Goal: Task Accomplishment & Management: Manage account settings

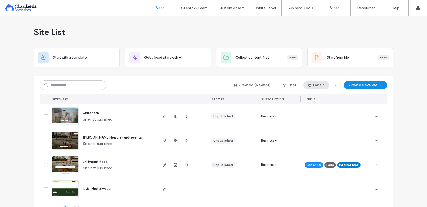
click at [313, 86] on button "Labels" at bounding box center [317, 85] width 26 height 8
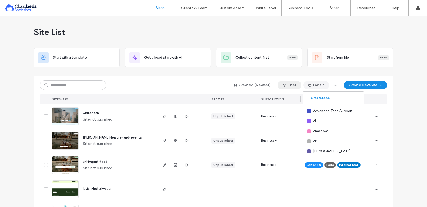
click at [291, 85] on button "Filter" at bounding box center [290, 85] width 24 height 8
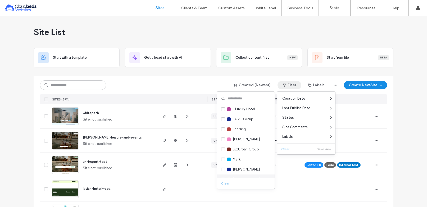
scroll to position [423, 0]
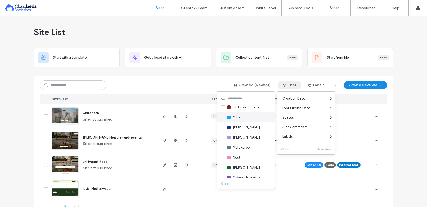
click at [240, 119] on span "Mark" at bounding box center [237, 117] width 8 height 5
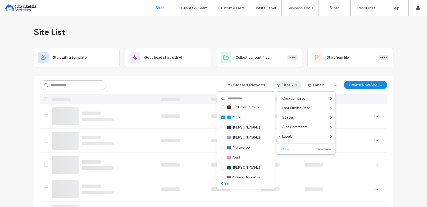
click at [191, 83] on div "Created (Newest) Filter 1 Labels Create New Site" at bounding box center [213, 85] width 347 height 10
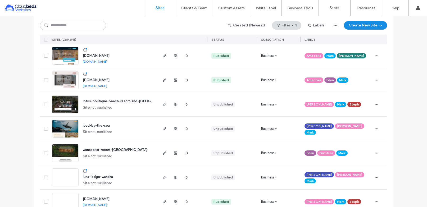
scroll to position [159, 0]
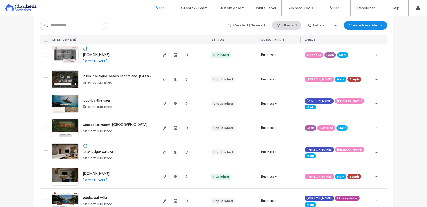
drag, startPoint x: 112, startPoint y: 179, endPoint x: 120, endPoint y: 174, distance: 9.0
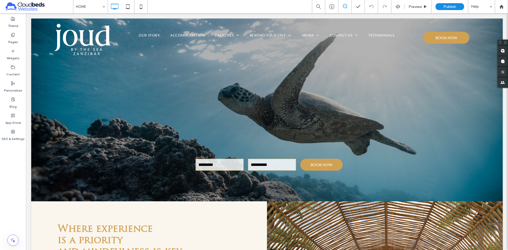
click at [11, 178] on div "Theme Pages Widgets Content Personalize Blog App Store SEO & Settings" at bounding box center [13, 131] width 26 height 237
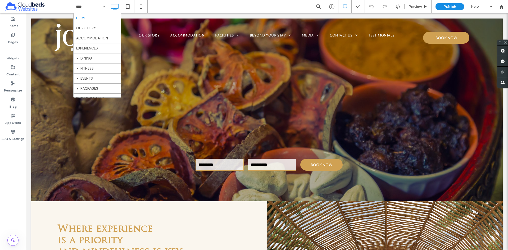
click at [100, 4] on input at bounding box center [89, 6] width 26 height 13
click at [102, 8] on div "HOME OUR STORY ACCOMMODATION EXPERIENCES DINING FITNESS EVENTS PACKAGES PHOTO G…" at bounding box center [90, 6] width 34 height 13
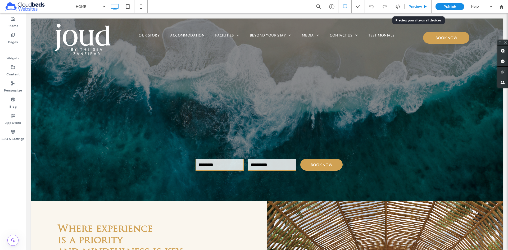
click at [414, 6] on span "Preview" at bounding box center [415, 6] width 13 height 4
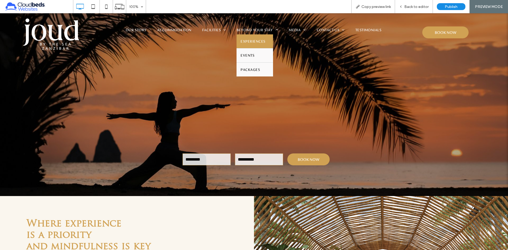
click at [254, 40] on span "EXPERIENCES" at bounding box center [253, 41] width 25 height 6
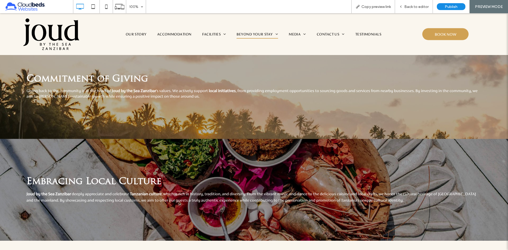
scroll to position [703, 0]
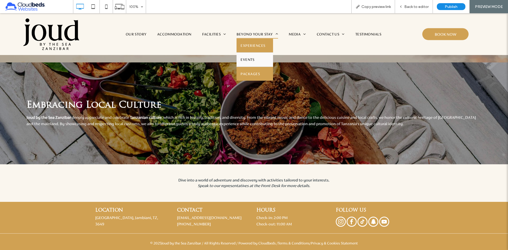
click at [262, 73] on link "PACKAGES" at bounding box center [255, 74] width 37 height 14
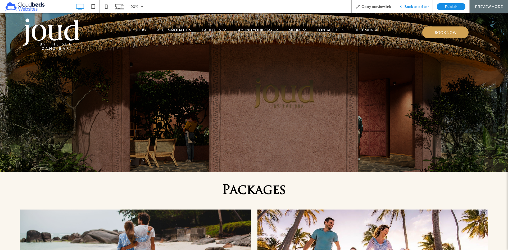
click at [411, 8] on span "Back to editor" at bounding box center [416, 6] width 24 height 4
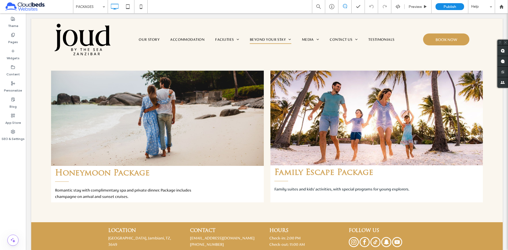
scroll to position [171, 0]
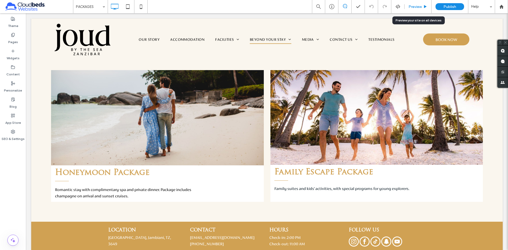
click at [418, 9] on span "Preview" at bounding box center [415, 6] width 13 height 4
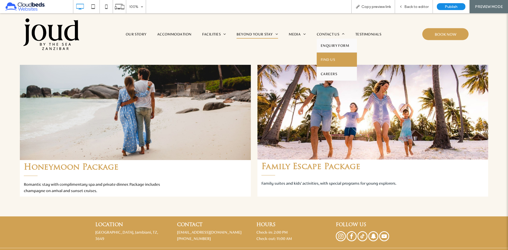
click at [333, 62] on span "FIND US" at bounding box center [328, 60] width 14 height 6
click at [408, 7] on span "Back to editor" at bounding box center [416, 6] width 24 height 4
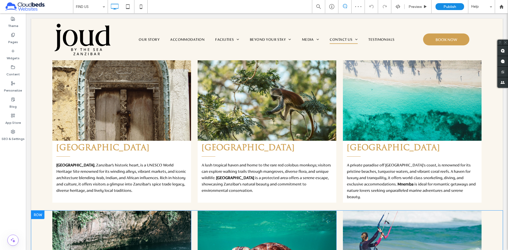
scroll to position [386, 0]
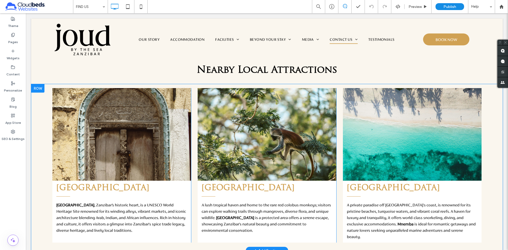
click at [38, 89] on div at bounding box center [37, 88] width 13 height 8
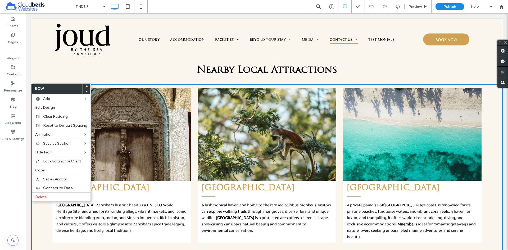
click at [139, 74] on h3 "Nearby Local Attractions" at bounding box center [267, 70] width 318 height 11
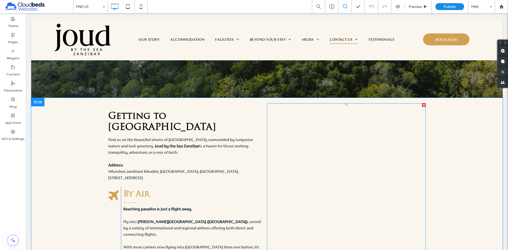
scroll to position [238, 0]
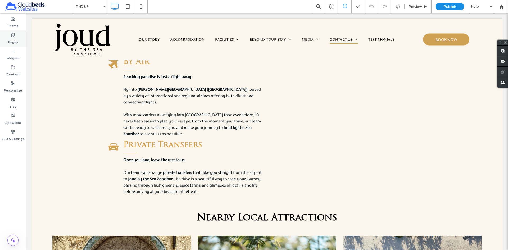
click at [13, 35] on icon at bounding box center [13, 35] width 4 height 4
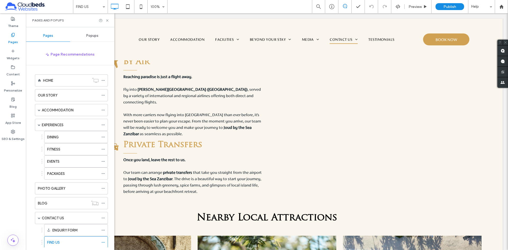
click at [13, 35] on icon at bounding box center [13, 35] width 4 height 4
click at [109, 21] on icon at bounding box center [107, 21] width 4 height 4
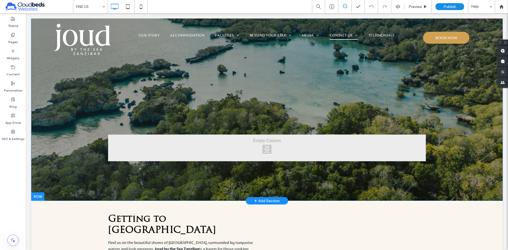
scroll to position [0, 0]
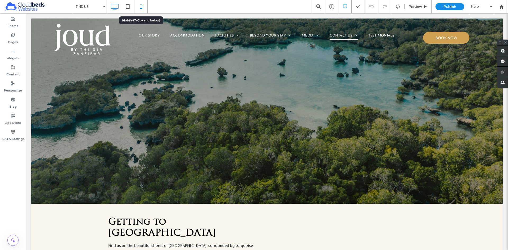
click at [144, 7] on icon at bounding box center [141, 6] width 11 height 11
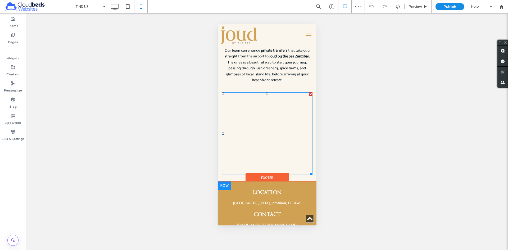
scroll to position [423, 0]
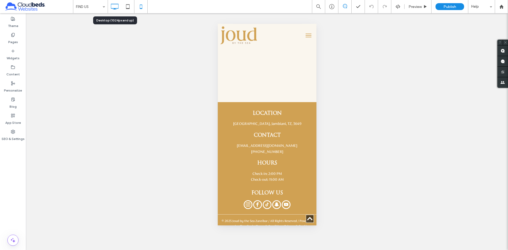
click at [109, 7] on icon at bounding box center [114, 6] width 11 height 11
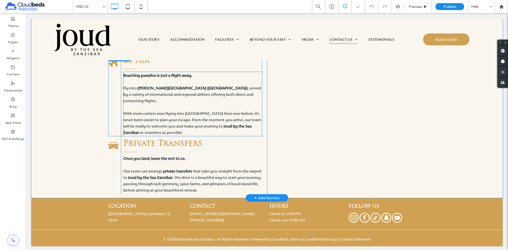
scroll to position [213, 0]
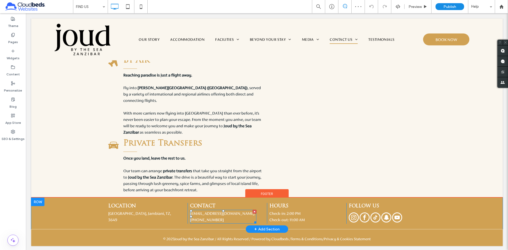
click at [210, 220] on span "[PHONE_NUMBER]" at bounding box center [207, 220] width 34 height 4
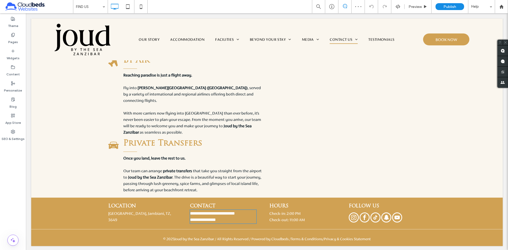
type input "**********"
type input "**"
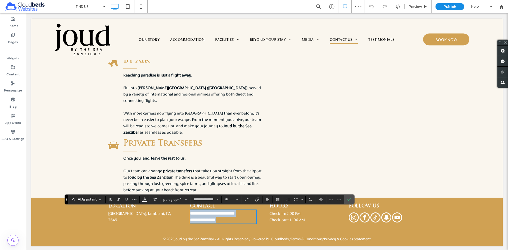
click at [211, 219] on span "**********" at bounding box center [203, 220] width 26 height 4
drag, startPoint x: 227, startPoint y: 220, endPoint x: 183, endPoint y: 219, distance: 43.7
click at [183, 219] on div "**********" at bounding box center [267, 213] width 318 height 21
click at [350, 199] on use "Confirm" at bounding box center [349, 199] width 4 height 3
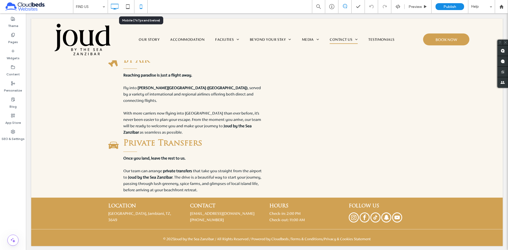
click at [139, 11] on icon at bounding box center [141, 6] width 11 height 11
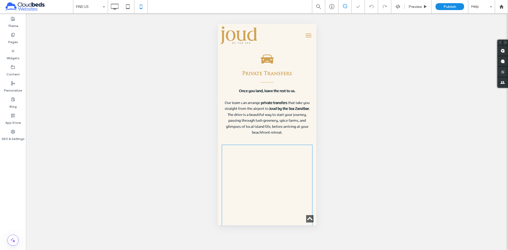
scroll to position [423, 0]
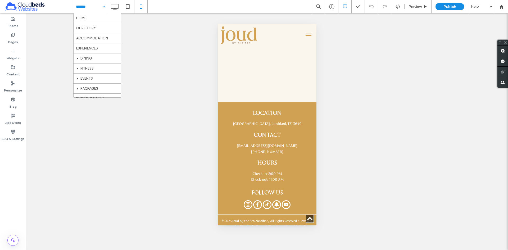
click at [102, 6] on div "HOME OUR STORY ACCOMMODATION EXPERIENCES DINING FITNESS EVENTS PACKAGES PHOTO G…" at bounding box center [90, 6] width 34 height 13
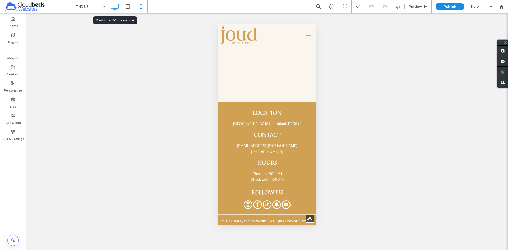
click at [116, 6] on icon at bounding box center [114, 6] width 11 height 11
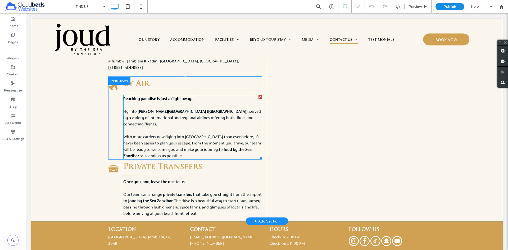
scroll to position [213, 0]
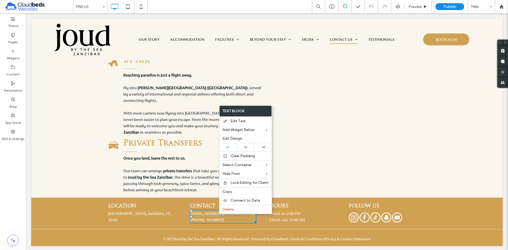
click at [175, 215] on div "LOCATION Zanzibar, Jambiani, TZ, 3649 Click To Paste" at bounding box center [147, 213] width 79 height 21
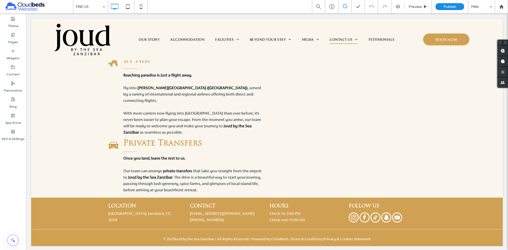
click at [27, 197] on body "Click To Paste Row OUR BRAND ACCOMMODATION BEYOND YOUR STAY EXPERIENCES DINING …" at bounding box center [267, 26] width 482 height 452
click at [137, 7] on icon at bounding box center [141, 6] width 11 height 11
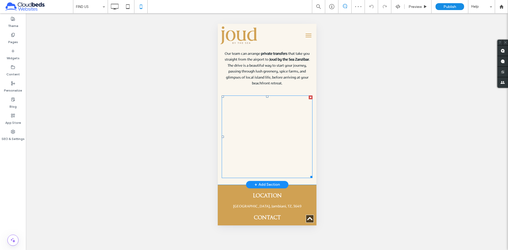
scroll to position [423, 0]
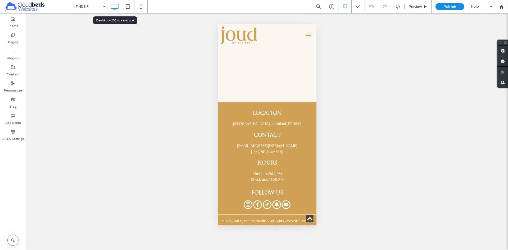
click at [120, 5] on icon at bounding box center [114, 6] width 11 height 11
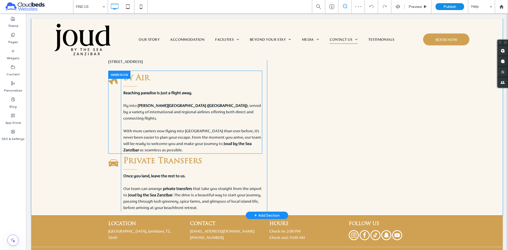
scroll to position [213, 0]
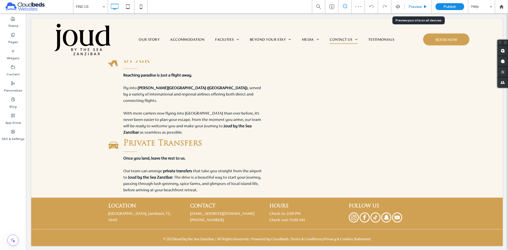
click at [416, 7] on span "Preview" at bounding box center [415, 6] width 13 height 4
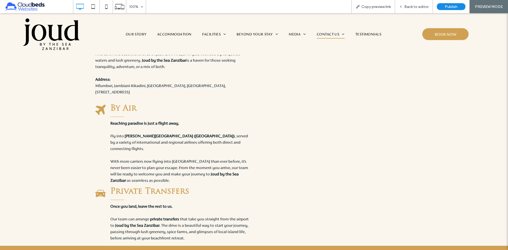
scroll to position [203, 0]
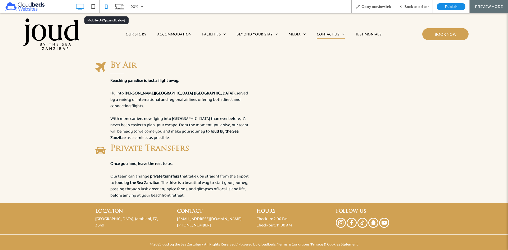
click at [105, 8] on use at bounding box center [106, 6] width 2 height 4
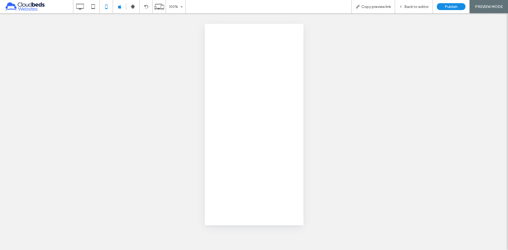
scroll to position [0, 0]
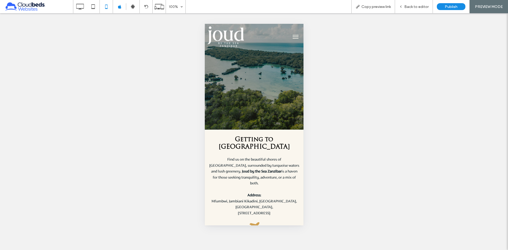
click at [292, 37] on span "menu" at bounding box center [295, 37] width 6 height 1
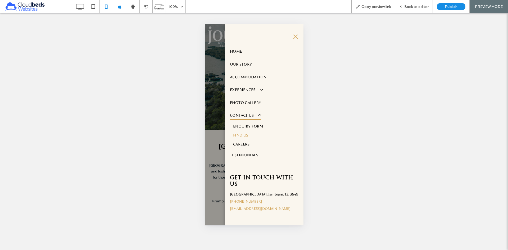
click at [295, 38] on button "menu" at bounding box center [295, 36] width 11 height 11
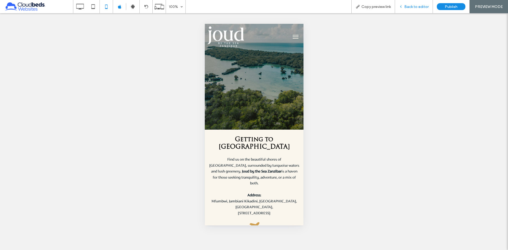
click at [422, 9] on div "Back to editor" at bounding box center [414, 6] width 38 height 13
click at [423, 7] on span "Back to editor" at bounding box center [416, 6] width 24 height 4
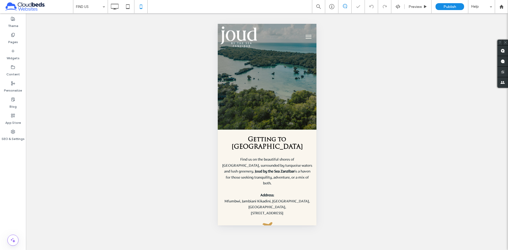
click at [303, 36] on button "menu" at bounding box center [308, 36] width 11 height 11
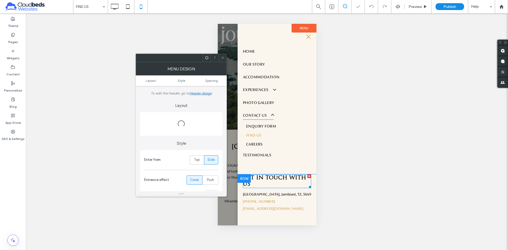
click at [274, 188] on div "Get in touch with us" at bounding box center [277, 181] width 68 height 14
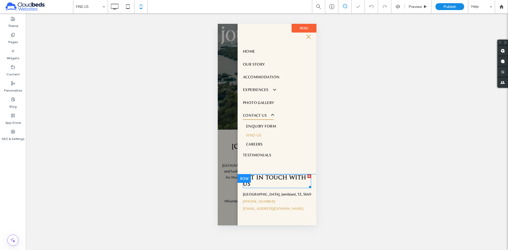
type input "**********"
type input "**"
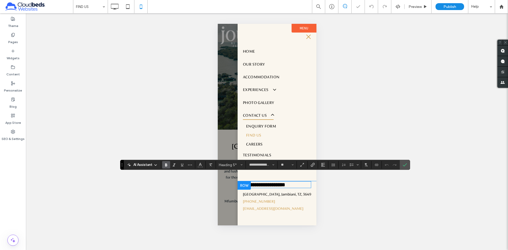
click at [274, 187] on h5 "**********" at bounding box center [277, 185] width 68 height 6
click at [405, 166] on icon "Confirm" at bounding box center [405, 165] width 4 height 4
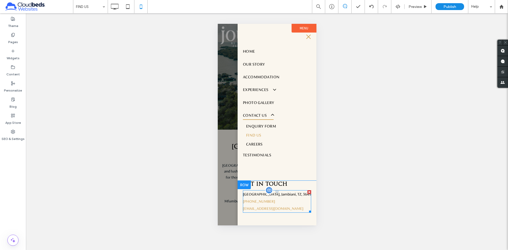
click at [303, 196] on p "[GEOGRAPHIC_DATA], Jambiani, TZ, 3649" at bounding box center [277, 194] width 68 height 7
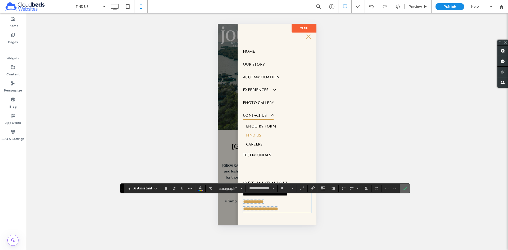
click at [408, 190] on label "Confirm" at bounding box center [405, 189] width 8 height 10
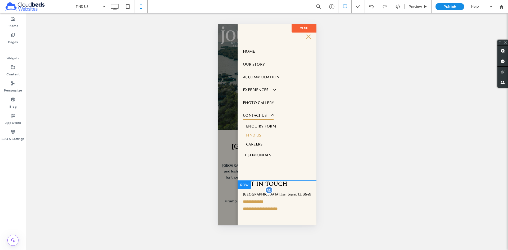
click at [308, 34] on button "menu" at bounding box center [308, 36] width 11 height 11
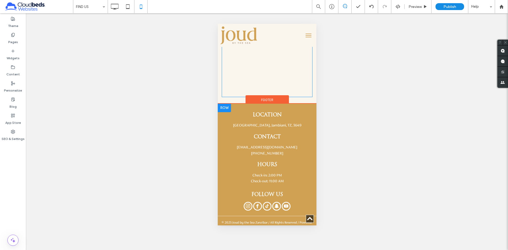
scroll to position [423, 0]
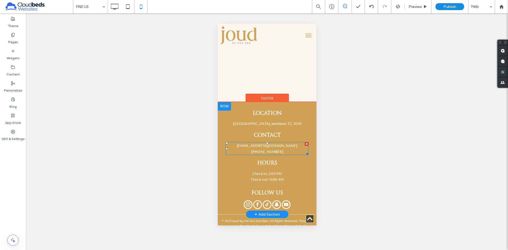
click at [273, 150] on span "[PHONE_NUMBER]" at bounding box center [267, 152] width 32 height 4
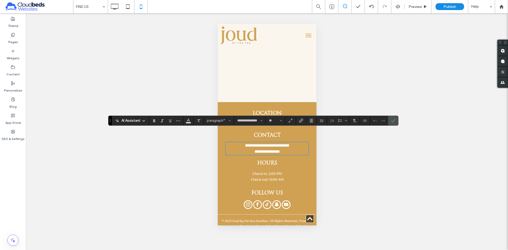
click at [294, 143] on p "**********" at bounding box center [266, 149] width 83 height 12
drag, startPoint x: 284, startPoint y: 133, endPoint x: 232, endPoint y: 135, distance: 51.9
click at [228, 143] on p "**********" at bounding box center [266, 149] width 83 height 12
copy span "**********"
click at [394, 121] on icon "Confirm" at bounding box center [393, 121] width 4 height 4
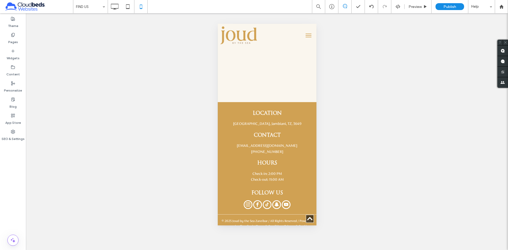
click at [305, 35] on span "menu" at bounding box center [308, 35] width 6 height 1
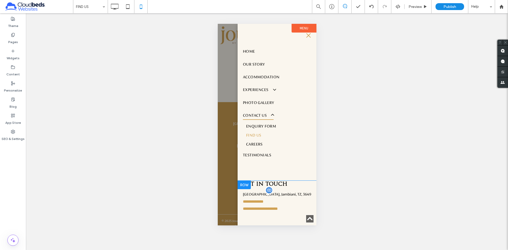
scroll to position [417, 0]
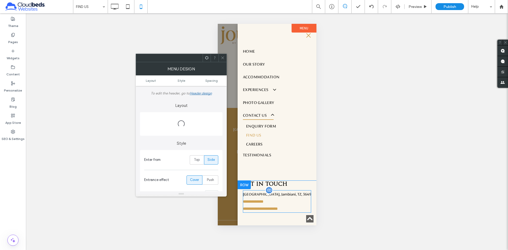
click at [280, 201] on p "**********" at bounding box center [277, 201] width 68 height 7
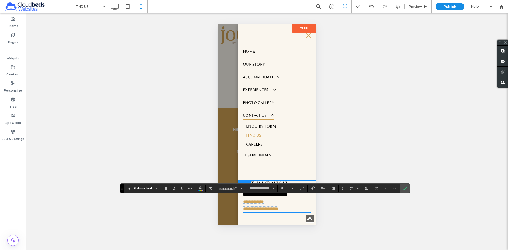
click at [294, 207] on p "**********" at bounding box center [277, 208] width 68 height 7
click at [284, 208] on p at bounding box center [277, 208] width 68 height 7
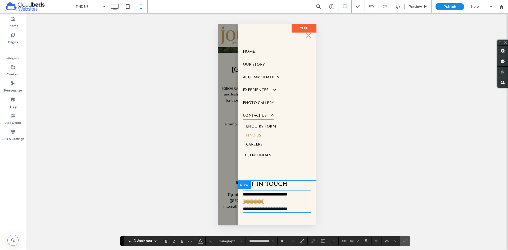
click at [277, 202] on p "**********" at bounding box center [277, 201] width 68 height 7
drag, startPoint x: 309, startPoint y: 36, endPoint x: 298, endPoint y: 43, distance: 12.9
click at [309, 35] on button "menu" at bounding box center [308, 35] width 11 height 11
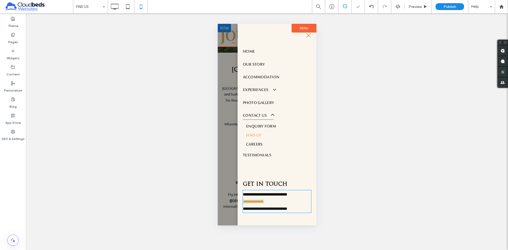
scroll to position [423, 0]
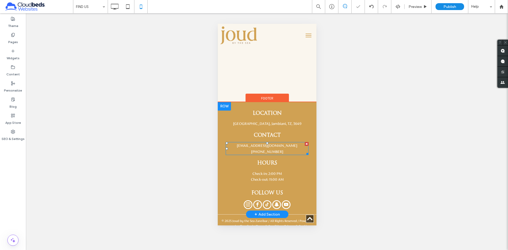
click at [273, 150] on span "[PHONE_NUMBER]" at bounding box center [267, 152] width 32 height 4
type input "**********"
type input "**"
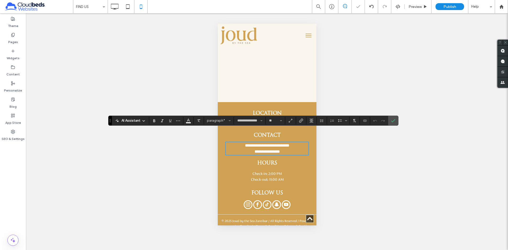
click at [275, 150] on span "**********" at bounding box center [266, 152] width 25 height 4
copy span "**********"
click at [394, 122] on icon "Confirm" at bounding box center [393, 121] width 4 height 4
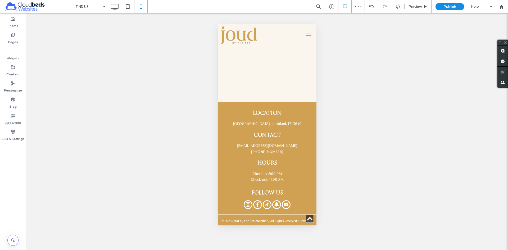
click at [305, 35] on span "menu" at bounding box center [308, 35] width 6 height 1
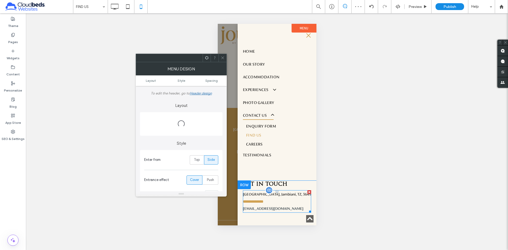
click at [269, 202] on p "**********" at bounding box center [277, 201] width 68 height 7
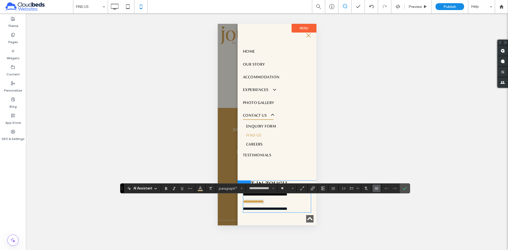
click at [279, 200] on p "**********" at bounding box center [277, 201] width 68 height 7
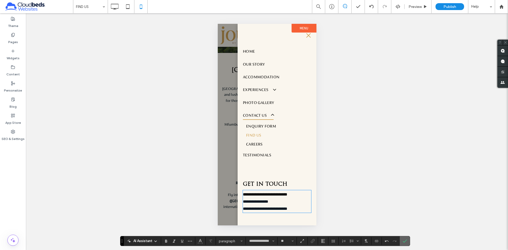
click at [405, 237] on span "Confirm" at bounding box center [404, 241] width 2 height 10
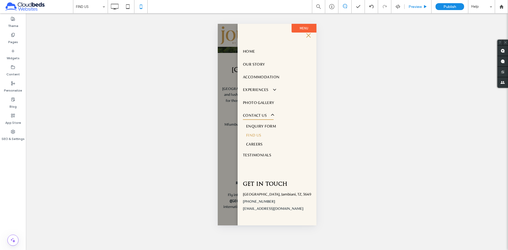
click at [415, 8] on span "Preview" at bounding box center [415, 6] width 13 height 4
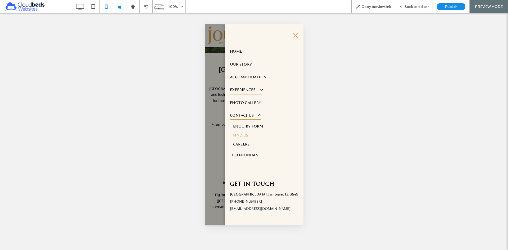
click at [259, 89] on span at bounding box center [258, 90] width 9 height 6
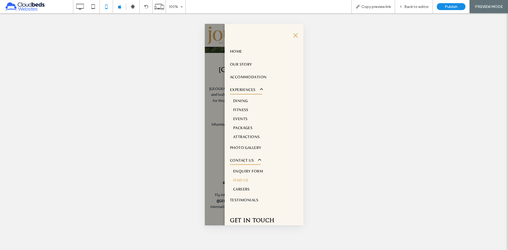
click at [259, 89] on span at bounding box center [258, 90] width 9 height 6
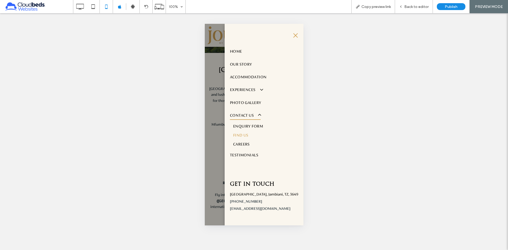
click at [292, 37] on button "menu" at bounding box center [295, 35] width 11 height 11
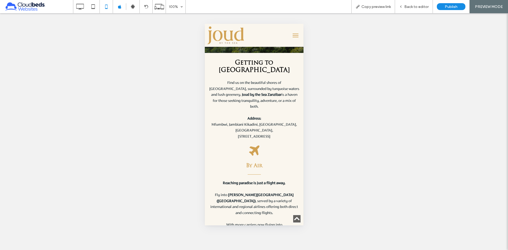
scroll to position [423, 0]
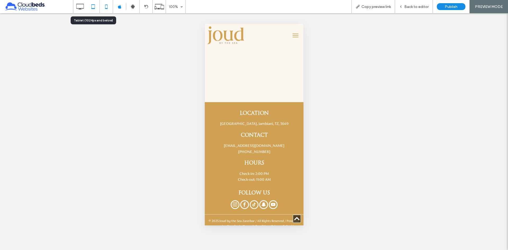
click at [87, 9] on div at bounding box center [93, 6] width 13 height 11
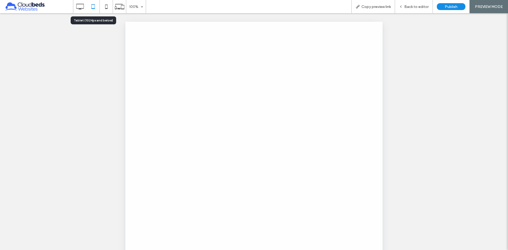
scroll to position [0, 0]
click at [77, 8] on div at bounding box center [254, 125] width 508 height 250
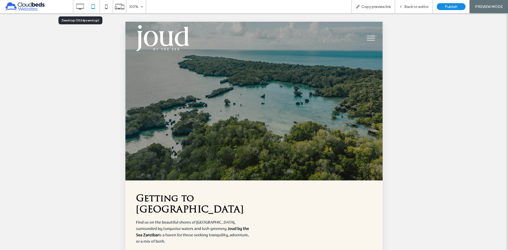
click at [80, 8] on use at bounding box center [80, 7] width 8 height 6
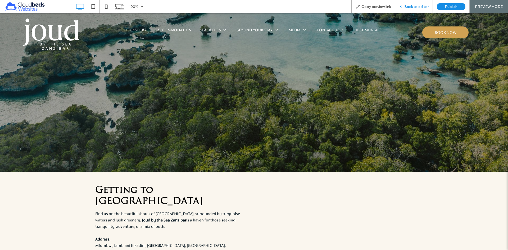
click at [420, 8] on span "Back to editor" at bounding box center [416, 6] width 24 height 4
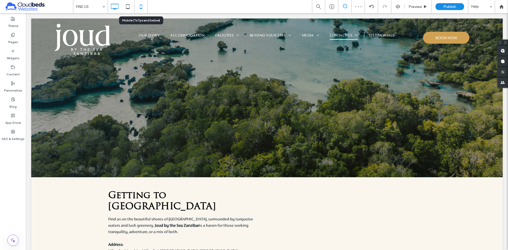
click at [144, 7] on icon at bounding box center [141, 6] width 11 height 11
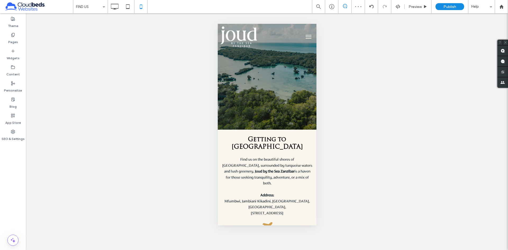
click at [305, 38] on button "menu" at bounding box center [308, 36] width 11 height 11
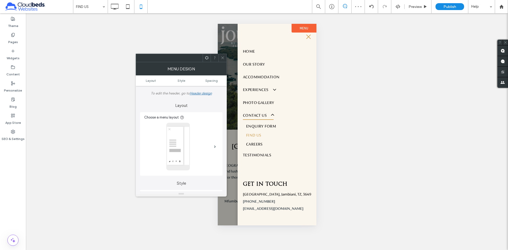
drag, startPoint x: 223, startPoint y: 57, endPoint x: 222, endPoint y: 64, distance: 7.0
click at [223, 57] on icon at bounding box center [223, 58] width 4 height 4
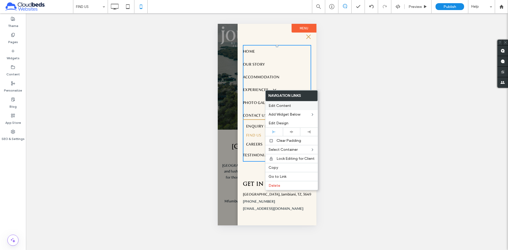
click at [284, 106] on span "Edit Content" at bounding box center [280, 105] width 22 height 4
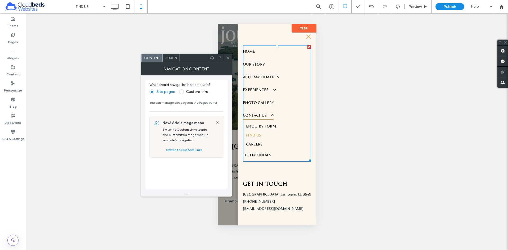
click at [228, 58] on use at bounding box center [228, 58] width 3 height 3
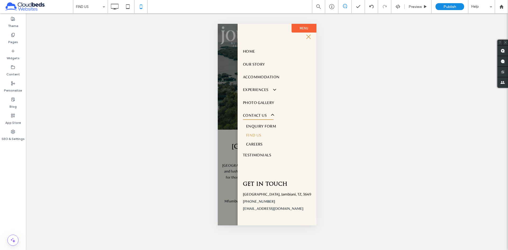
click at [310, 37] on span "menu" at bounding box center [308, 37] width 6 height 1
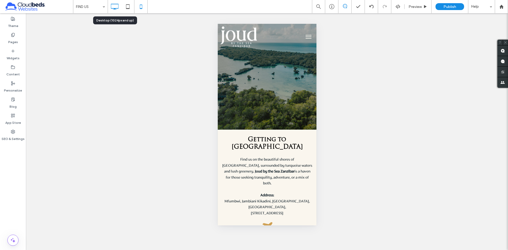
click at [114, 10] on icon at bounding box center [114, 6] width 11 height 11
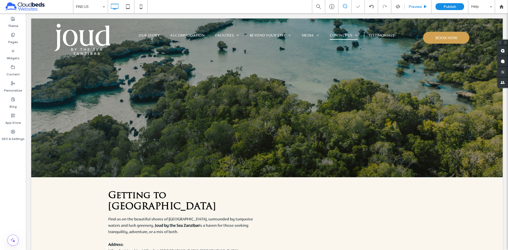
click at [416, 11] on div "Preview" at bounding box center [418, 6] width 27 height 13
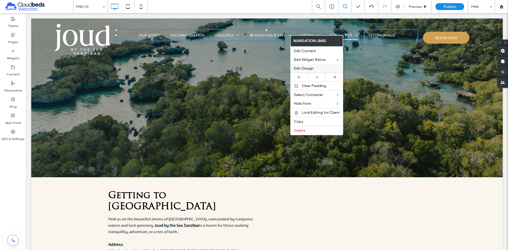
click at [306, 69] on span "Edit Design" at bounding box center [304, 68] width 20 height 4
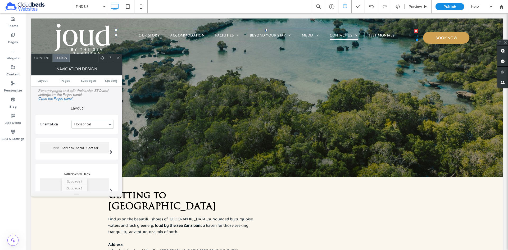
click at [38, 59] on span "Content" at bounding box center [42, 58] width 16 height 4
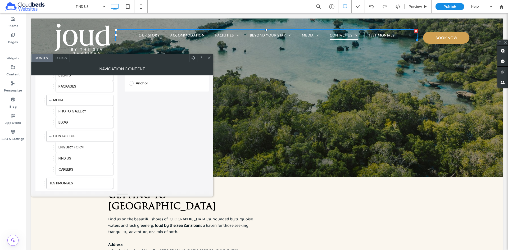
scroll to position [147, 0]
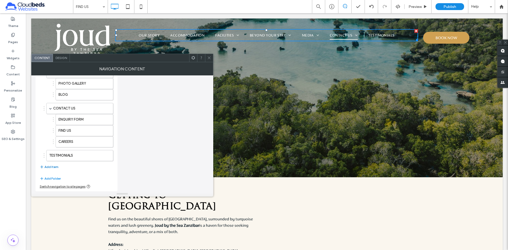
click at [50, 169] on button "Add Item" at bounding box center [49, 167] width 19 height 6
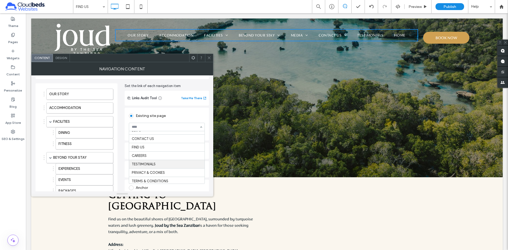
scroll to position [83, 0]
click at [118, 147] on div "OUR STORY ACCOMMODATION FACILITIES DINING FITNESS BEYOND YOUR STAY EXPERIENCES …" at bounding box center [122, 208] width 174 height 258
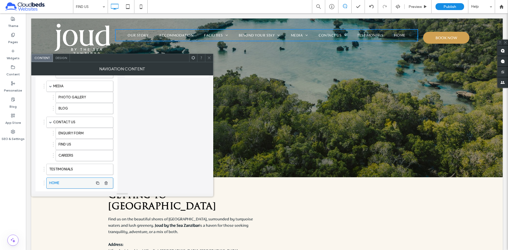
scroll to position [160, 0]
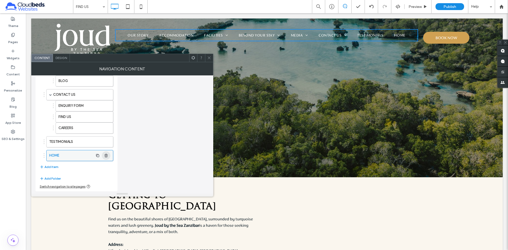
click at [106, 156] on use "button" at bounding box center [106, 155] width 3 height 3
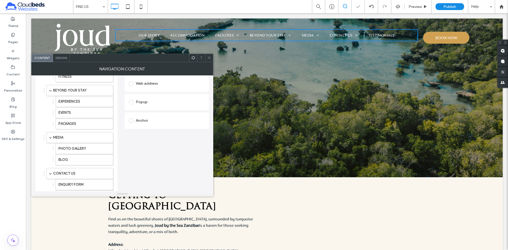
scroll to position [67, 0]
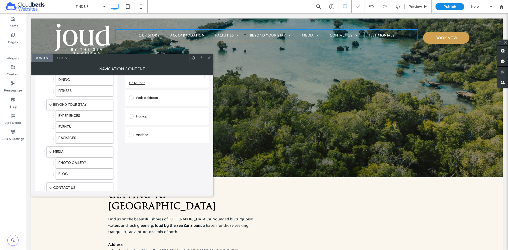
click at [208, 59] on use at bounding box center [209, 58] width 3 height 3
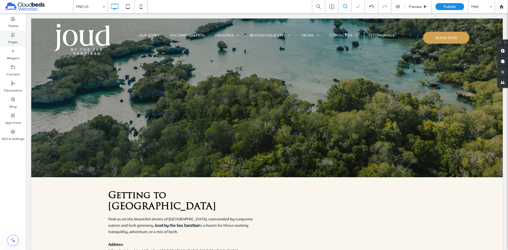
click at [11, 35] on use at bounding box center [12, 34] width 3 height 3
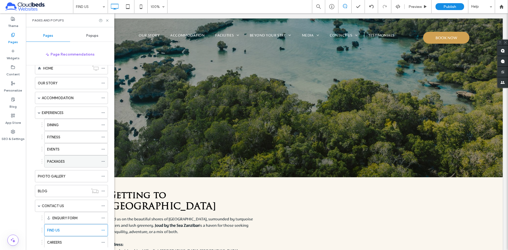
scroll to position [0, 0]
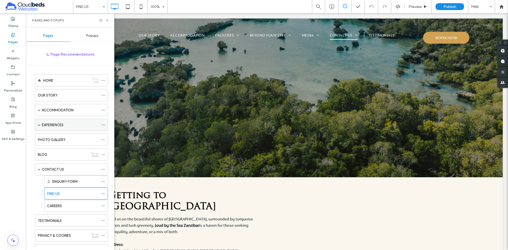
click at [39, 123] on span at bounding box center [39, 125] width 3 height 12
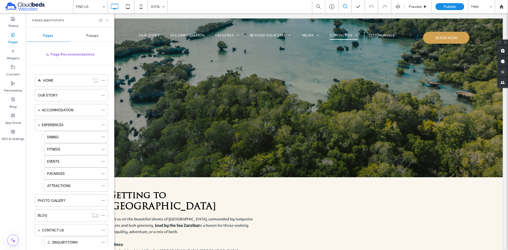
click at [109, 21] on icon at bounding box center [107, 21] width 4 height 4
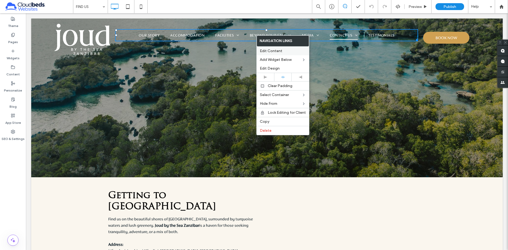
click at [278, 52] on span "Edit Content" at bounding box center [271, 51] width 22 height 4
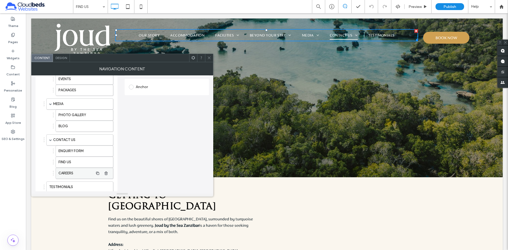
scroll to position [147, 0]
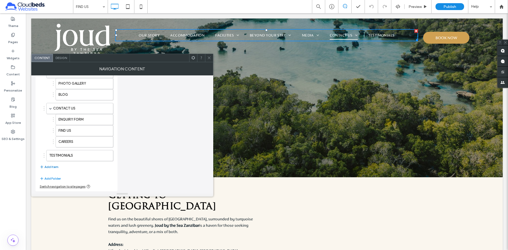
click at [48, 165] on button "Add Item" at bounding box center [49, 167] width 19 height 6
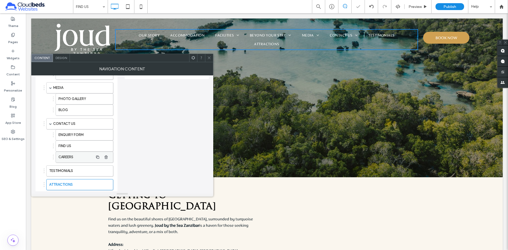
scroll to position [132, 0]
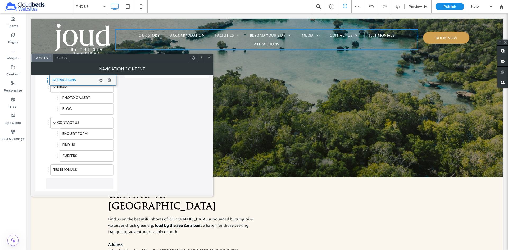
drag, startPoint x: 76, startPoint y: 148, endPoint x: 79, endPoint y: 81, distance: 67.0
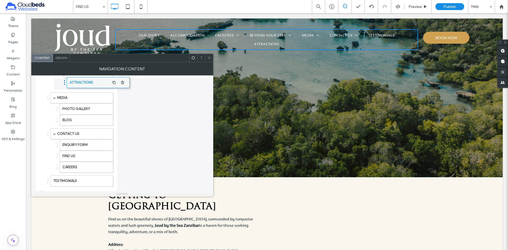
drag, startPoint x: 83, startPoint y: 186, endPoint x: 100, endPoint y: 85, distance: 102.4
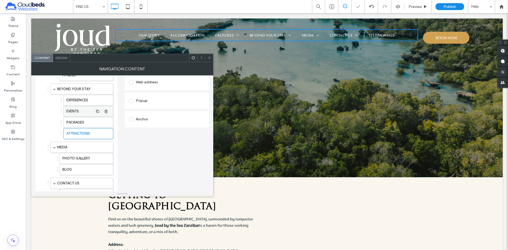
scroll to position [79, 0]
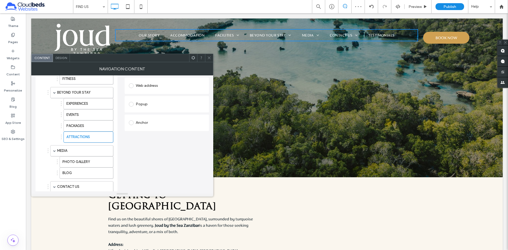
click at [211, 56] on icon at bounding box center [209, 58] width 4 height 4
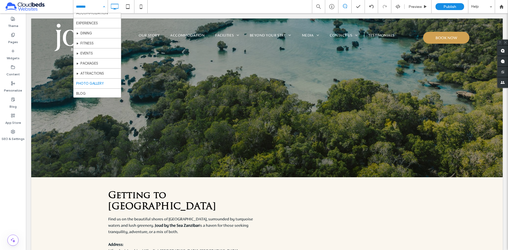
scroll to position [26, 0]
click at [106, 4] on div "HOME OUR STORY ACCOMMODATION EXPERIENCES DINING FITNESS EVENTS PACKAGES ATTRACT…" at bounding box center [90, 6] width 34 height 13
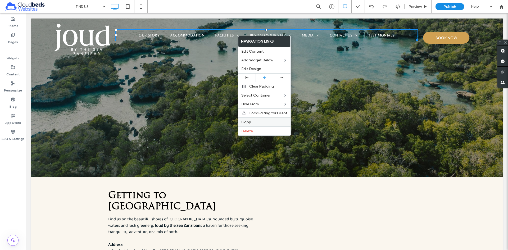
click at [253, 121] on label "Copy" at bounding box center [264, 122] width 46 height 4
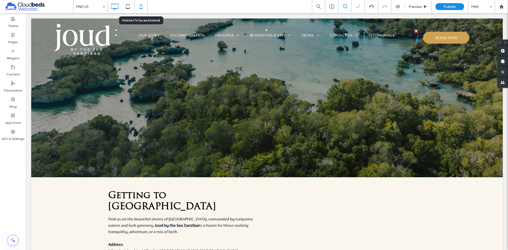
click at [141, 7] on icon at bounding box center [141, 6] width 11 height 11
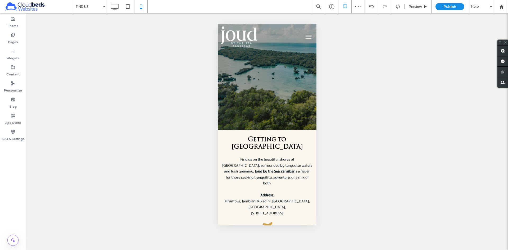
scroll to position [0, 0]
click at [305, 35] on span "menu" at bounding box center [308, 35] width 6 height 1
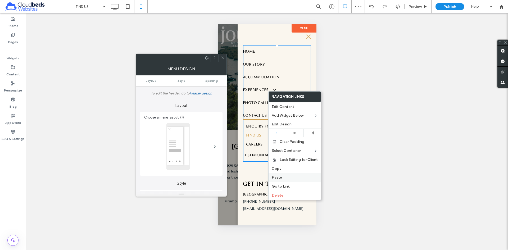
click at [299, 176] on label "Paste" at bounding box center [295, 177] width 46 height 4
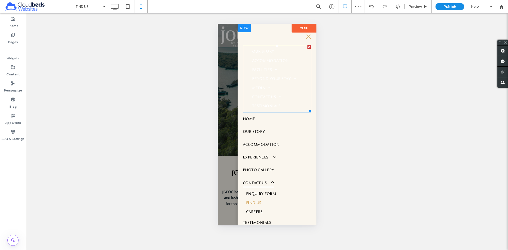
click at [307, 47] on div at bounding box center [309, 47] width 4 height 4
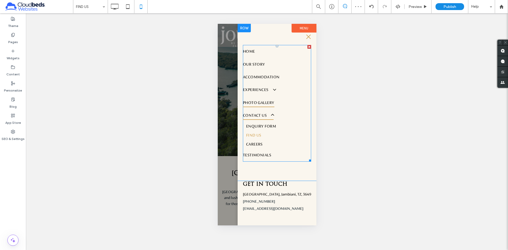
click at [275, 101] on link "PHOTO GALLERY" at bounding box center [277, 102] width 68 height 13
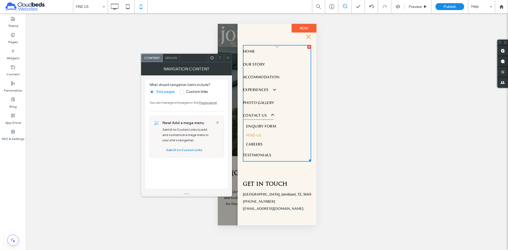
click at [181, 92] on span at bounding box center [181, 91] width 5 height 5
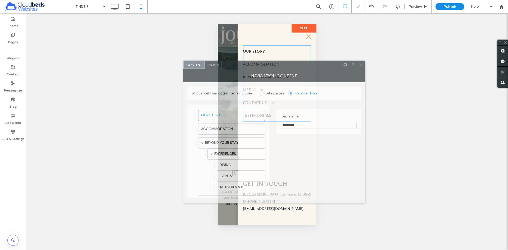
drag, startPoint x: 231, startPoint y: 57, endPoint x: 255, endPoint y: 65, distance: 25.4
click at [254, 65] on div at bounding box center [281, 65] width 119 height 8
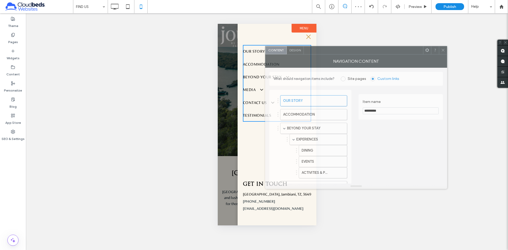
drag, startPoint x: 303, startPoint y: 66, endPoint x: 385, endPoint y: 50, distance: 83.8
click at [385, 50] on div at bounding box center [363, 50] width 119 height 8
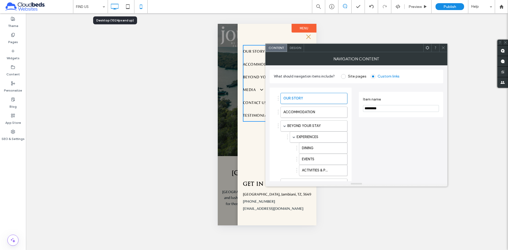
click at [115, 8] on icon at bounding box center [114, 6] width 11 height 11
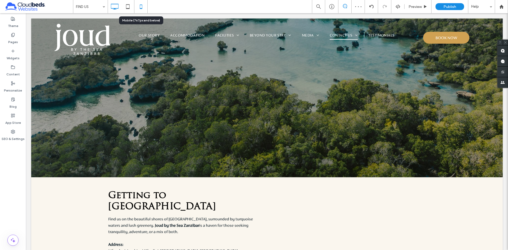
click at [143, 8] on icon at bounding box center [141, 6] width 11 height 11
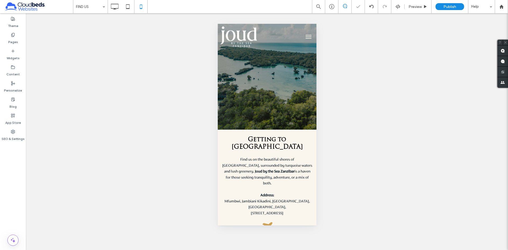
click at [306, 33] on button "menu" at bounding box center [308, 36] width 11 height 11
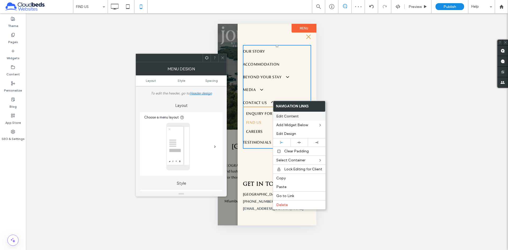
click at [294, 117] on span "Edit Content" at bounding box center [287, 116] width 22 height 4
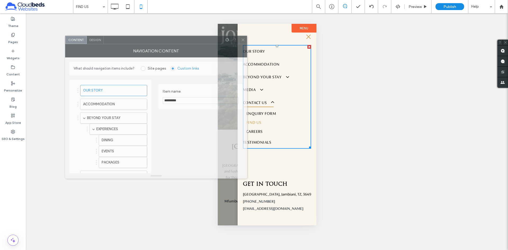
drag, startPoint x: 227, startPoint y: 59, endPoint x: 143, endPoint y: 31, distance: 87.5
click at [144, 36] on div at bounding box center [163, 40] width 119 height 8
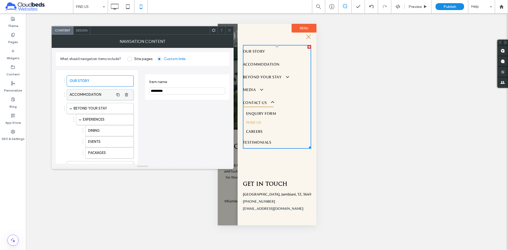
click at [94, 93] on label "ACCOMMODATION" at bounding box center [92, 94] width 44 height 11
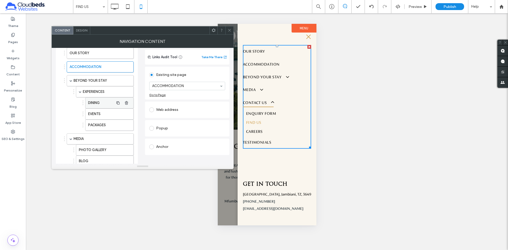
scroll to position [26, 0]
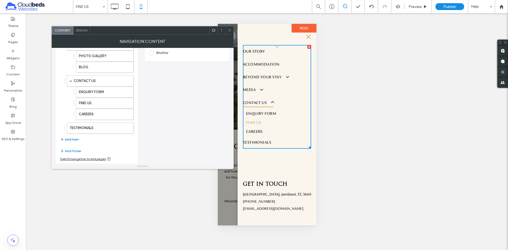
click at [72, 140] on button "Add Item" at bounding box center [69, 139] width 19 height 6
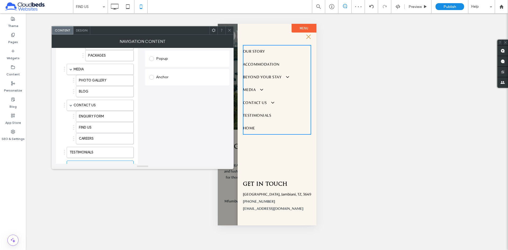
scroll to position [136, 0]
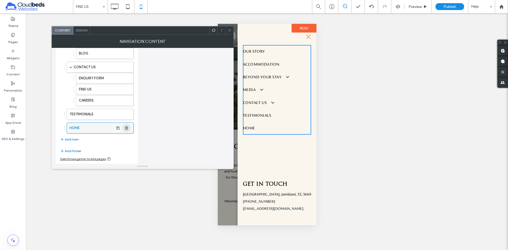
click at [129, 128] on icon "button" at bounding box center [126, 128] width 4 height 4
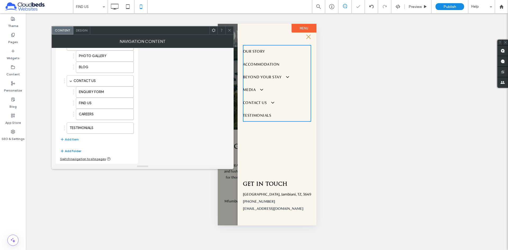
click at [74, 151] on button "Add Folder" at bounding box center [70, 151] width 21 height 6
click at [99, 141] on label "Folder Name" at bounding box center [92, 142] width 44 height 11
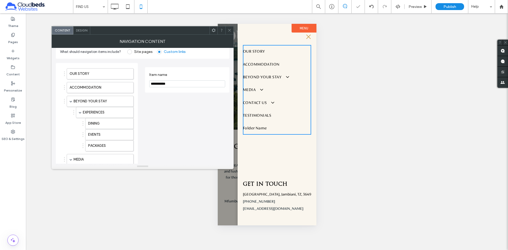
scroll to position [0, 0]
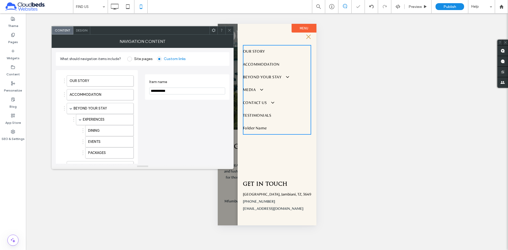
click at [178, 91] on input "**********" at bounding box center [187, 91] width 76 height 7
type input "*"
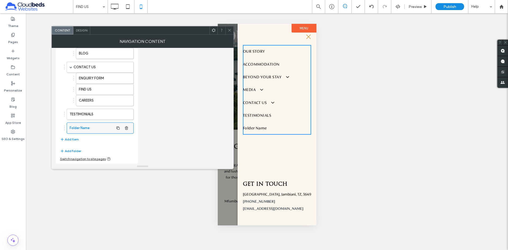
type input "**********"
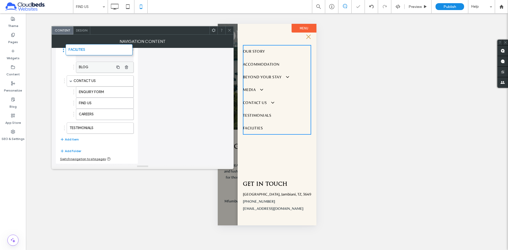
drag, startPoint x: 95, startPoint y: 130, endPoint x: 95, endPoint y: 52, distance: 78.6
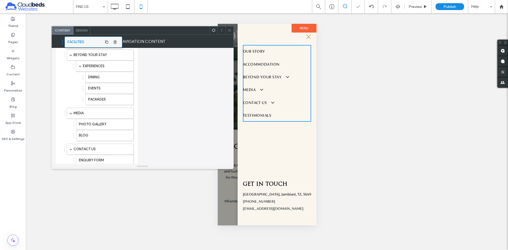
scroll to position [53, 0]
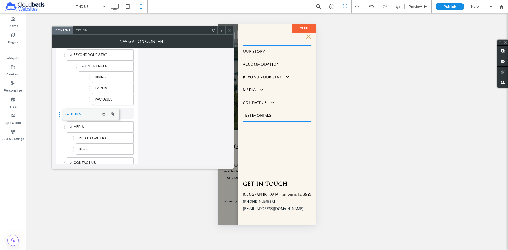
drag, startPoint x: 101, startPoint y: 137, endPoint x: 86, endPoint y: 113, distance: 27.8
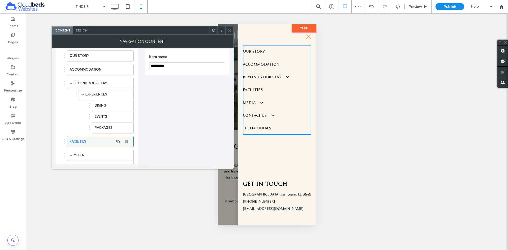
scroll to position [27, 0]
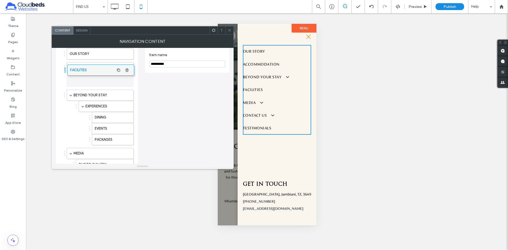
drag, startPoint x: 92, startPoint y: 140, endPoint x: 91, endPoint y: 75, distance: 65.4
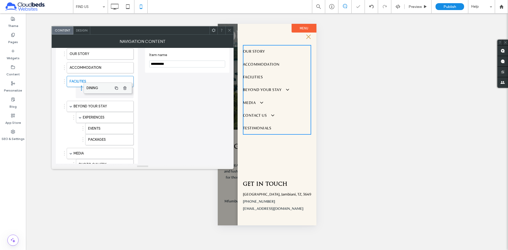
drag, startPoint x: 106, startPoint y: 118, endPoint x: 104, endPoint y: 87, distance: 31.0
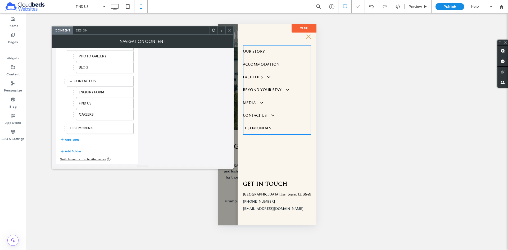
scroll to position [136, 0]
click at [69, 143] on div "OUR STORY ACCOMMODATION FACILITIES DINING BEYOND YOUR STAY EXPERIENCES EVENTS P…" at bounding box center [97, 41] width 74 height 208
click at [70, 140] on button "Add Item" at bounding box center [69, 139] width 19 height 6
click at [89, 142] on label "HOME" at bounding box center [92, 142] width 44 height 11
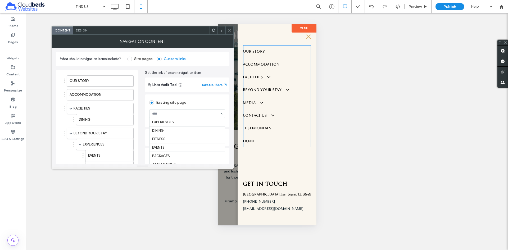
scroll to position [12, 0]
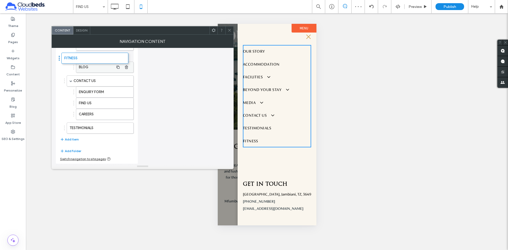
drag, startPoint x: 92, startPoint y: 129, endPoint x: 88, endPoint y: 61, distance: 67.9
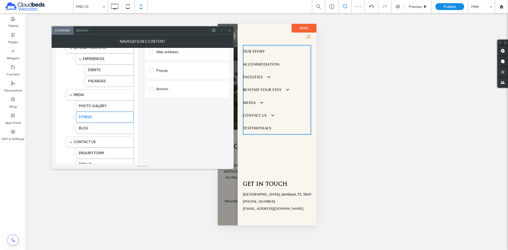
scroll to position [67, 0]
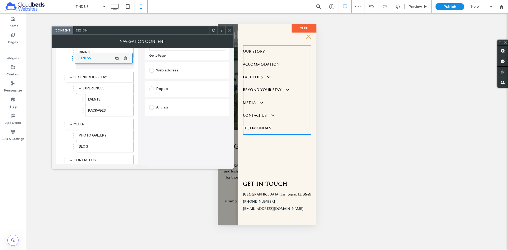
drag, startPoint x: 101, startPoint y: 137, endPoint x: 100, endPoint y: 57, distance: 79.7
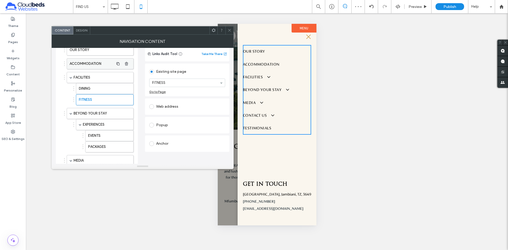
scroll to position [14, 0]
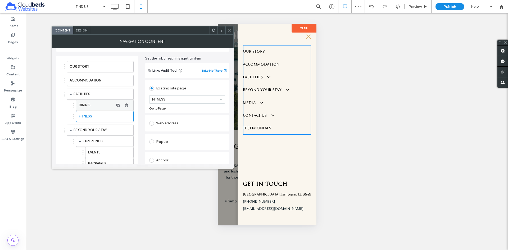
click at [106, 105] on label "DINING" at bounding box center [96, 105] width 35 height 11
click at [91, 132] on label "BEYOND YOUR STAY" at bounding box center [94, 130] width 40 height 11
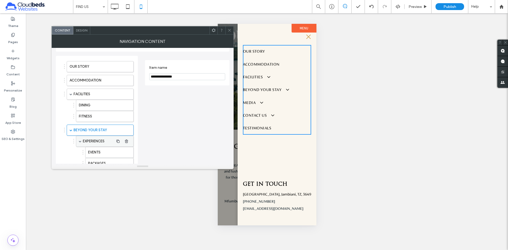
click at [94, 142] on label "EXPERIENCES" at bounding box center [98, 141] width 31 height 11
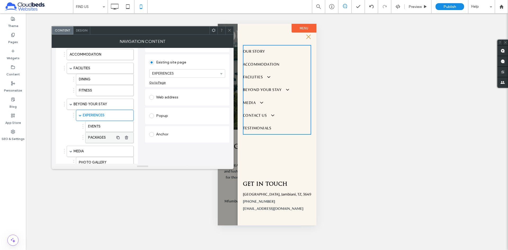
scroll to position [41, 0]
drag, startPoint x: 104, startPoint y: 124, endPoint x: 90, endPoint y: 123, distance: 14.6
drag, startPoint x: 99, startPoint y: 126, endPoint x: 93, endPoint y: 115, distance: 12.3
drag, startPoint x: 97, startPoint y: 125, endPoint x: 98, endPoint y: 116, distance: 9.4
drag, startPoint x: 94, startPoint y: 116, endPoint x: 94, endPoint y: 109, distance: 7.5
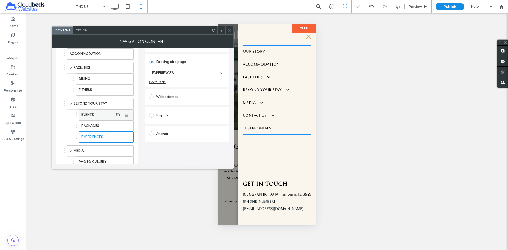
click at [94, 109] on div "EVENTS" at bounding box center [106, 114] width 55 height 11
drag, startPoint x: 95, startPoint y: 134, endPoint x: 93, endPoint y: 107, distance: 26.8
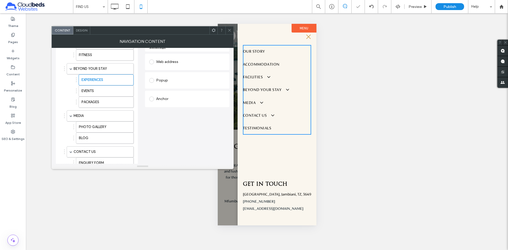
scroll to position [147, 0]
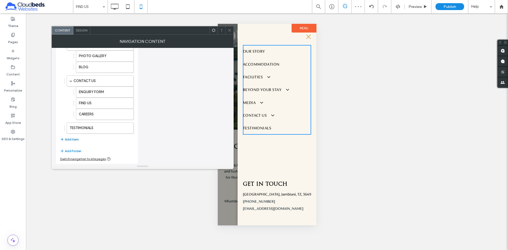
click at [73, 140] on button "Add Item" at bounding box center [69, 139] width 19 height 6
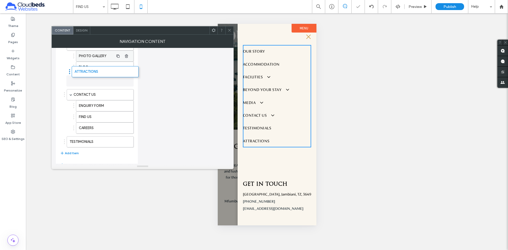
drag, startPoint x: 97, startPoint y: 93, endPoint x: 96, endPoint y: 60, distance: 32.6
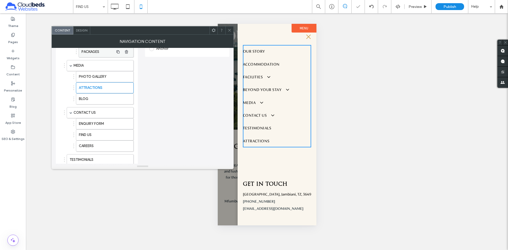
scroll to position [67, 0]
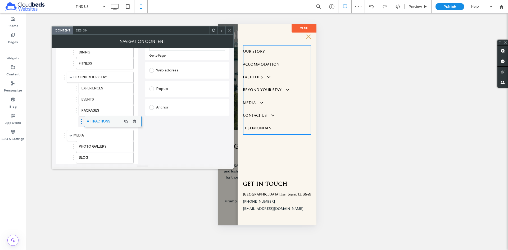
drag, startPoint x: 98, startPoint y: 111, endPoint x: 107, endPoint y: 118, distance: 11.7
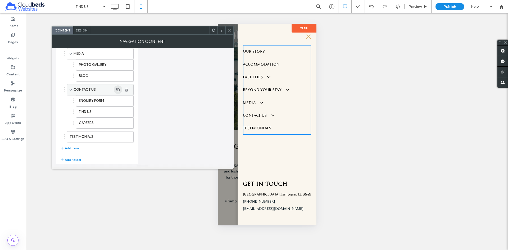
scroll to position [158, 0]
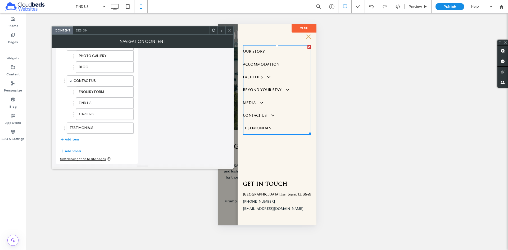
click at [228, 29] on icon at bounding box center [230, 30] width 4 height 4
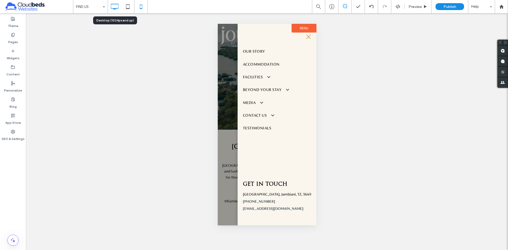
click at [115, 6] on icon at bounding box center [114, 6] width 11 height 11
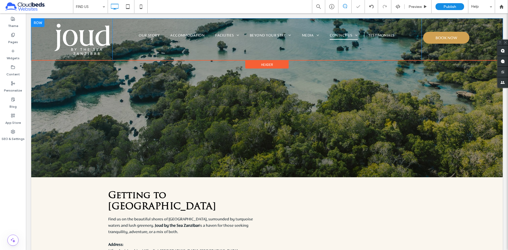
scroll to position [0, 0]
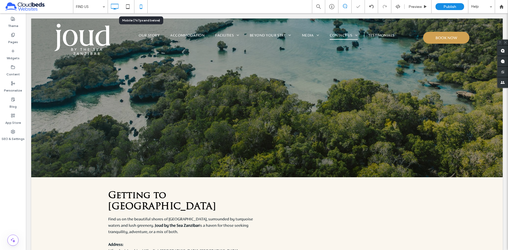
click at [140, 11] on icon at bounding box center [141, 6] width 11 height 11
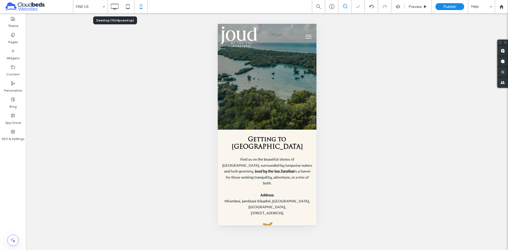
click at [114, 11] on icon at bounding box center [114, 6] width 11 height 11
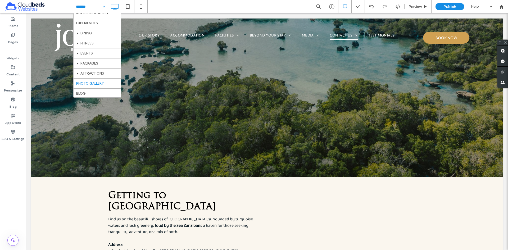
scroll to position [26, 0]
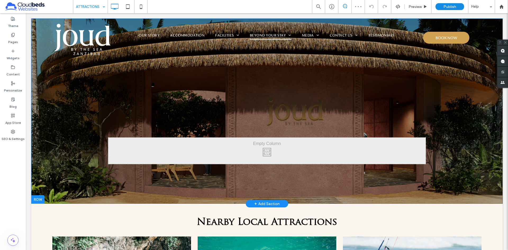
click at [138, 94] on div "Click To Paste Row + Add Section" at bounding box center [267, 111] width 472 height 185
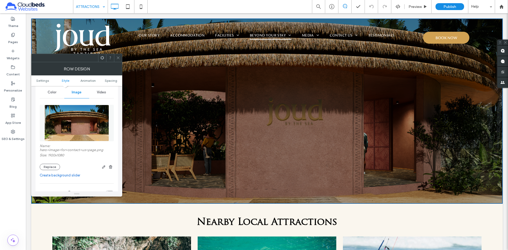
scroll to position [79, 0]
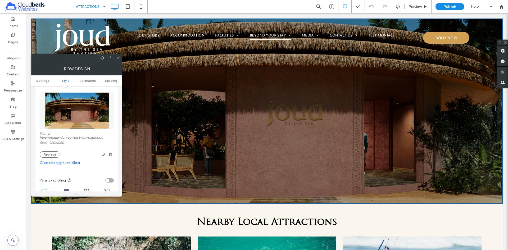
click at [118, 57] on icon at bounding box center [118, 58] width 4 height 4
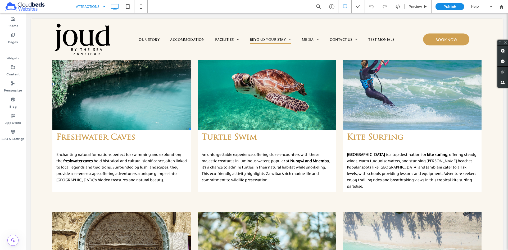
scroll to position [212, 0]
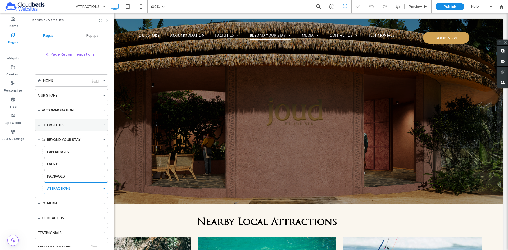
scroll to position [26, 0]
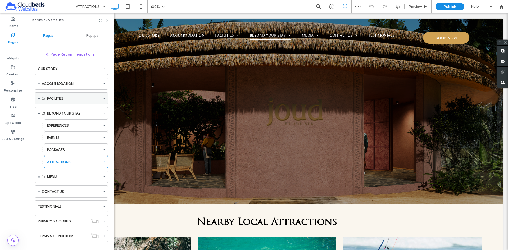
click at [38, 98] on span at bounding box center [39, 98] width 3 height 3
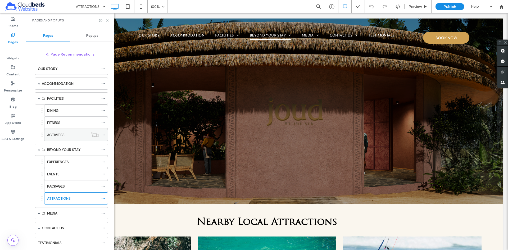
click at [83, 138] on div "ACTIVITIES" at bounding box center [67, 135] width 41 height 6
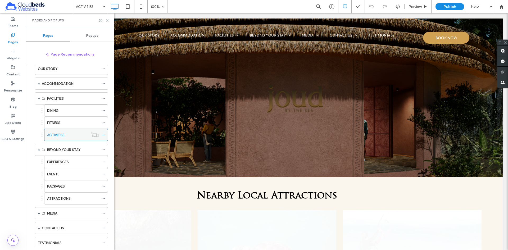
scroll to position [0, 0]
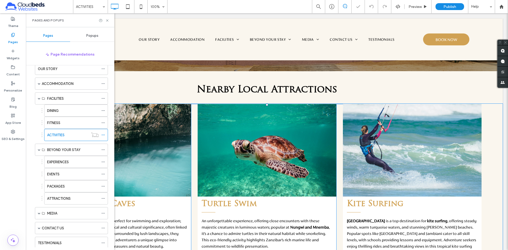
scroll to position [132, 0]
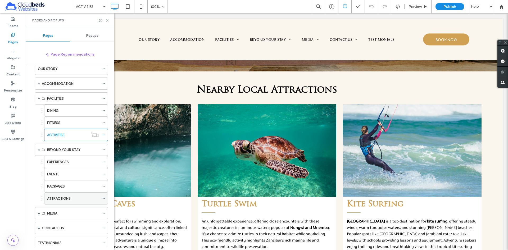
click at [80, 195] on div "ATTRACTIONS" at bounding box center [73, 199] width 52 height 12
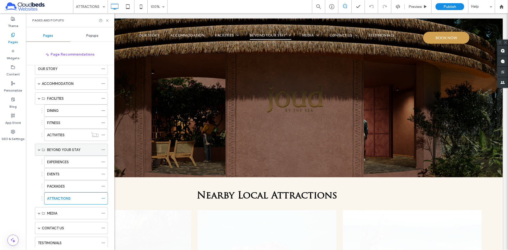
scroll to position [0, 0]
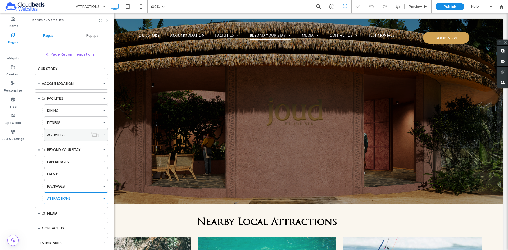
click at [74, 133] on div "ACTIVITIES" at bounding box center [67, 135] width 41 height 6
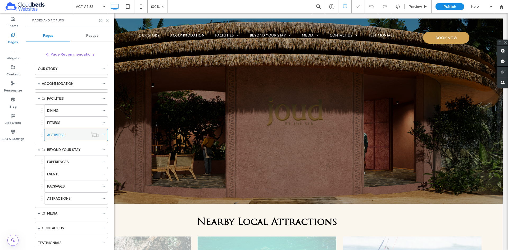
click at [103, 135] on icon at bounding box center [103, 135] width 4 height 4
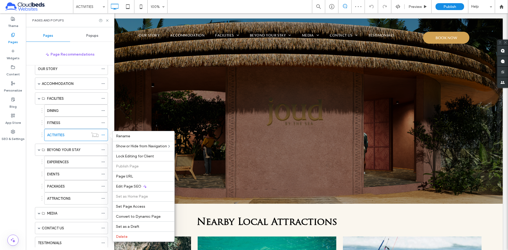
click at [109, 128] on div "HOME OUR STORY ACCOMMODATION Deluxe Garden View Deluxe Makuti Garden View Delux…" at bounding box center [73, 156] width 82 height 182
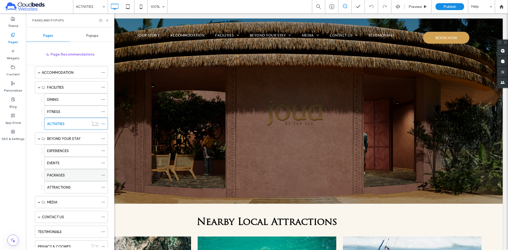
scroll to position [53, 0]
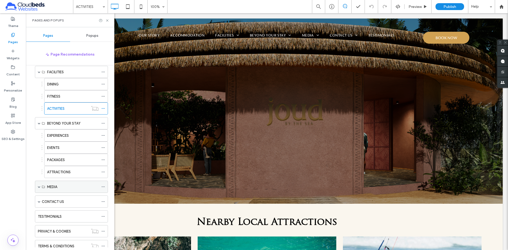
click at [39, 187] on span at bounding box center [39, 187] width 3 height 3
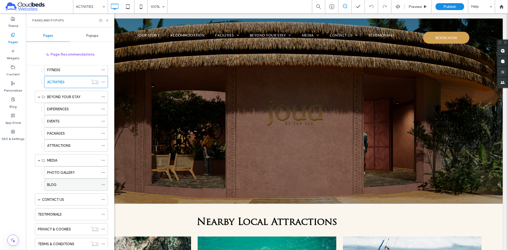
click at [101, 183] on icon at bounding box center [103, 185] width 4 height 4
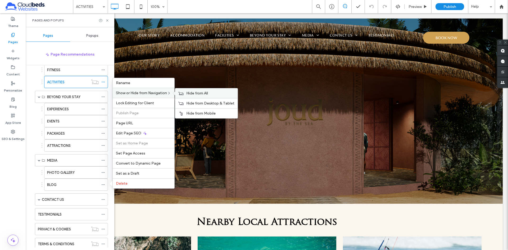
click at [214, 89] on div "Hide from All" at bounding box center [206, 93] width 62 height 10
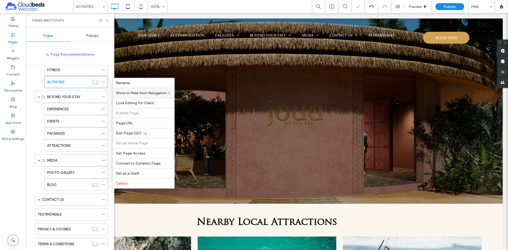
click at [29, 179] on div "HOME OUR STORY ACCOMMODATION Deluxe Garden View Deluxe Makuti Garden View Delux…" at bounding box center [70, 156] width 88 height 182
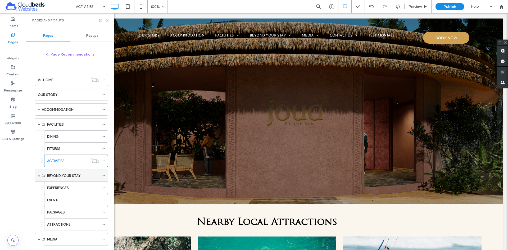
scroll to position [0, 0]
click at [71, 82] on div "HOME" at bounding box center [65, 81] width 45 height 6
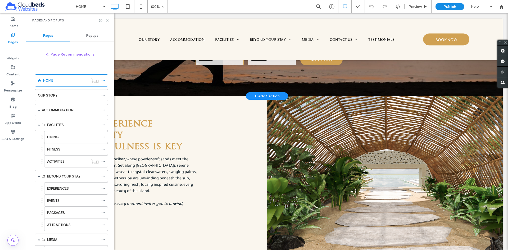
scroll to position [106, 0]
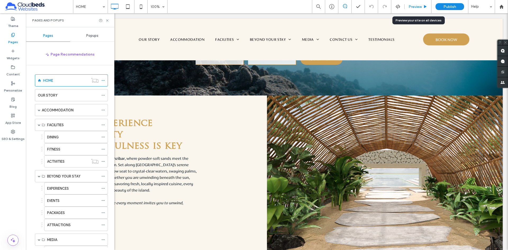
click at [420, 6] on span "Preview" at bounding box center [415, 6] width 13 height 4
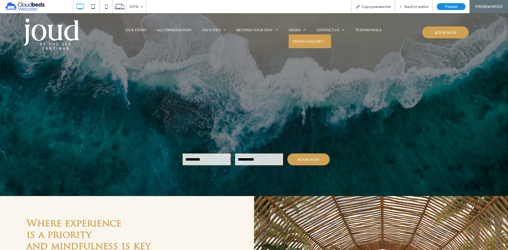
click at [305, 40] on span "PHOTO GALLERY" at bounding box center [308, 41] width 30 height 6
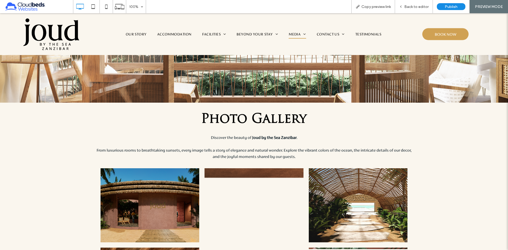
scroll to position [53, 0]
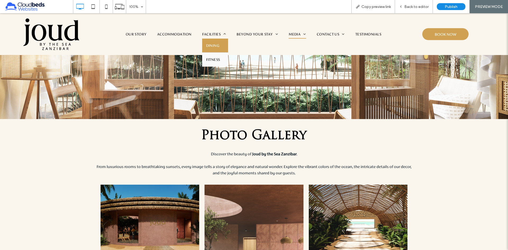
click at [209, 44] on span "DINING" at bounding box center [212, 46] width 13 height 6
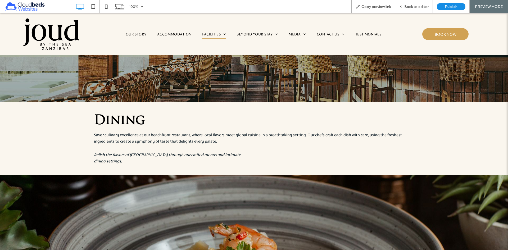
scroll to position [79, 0]
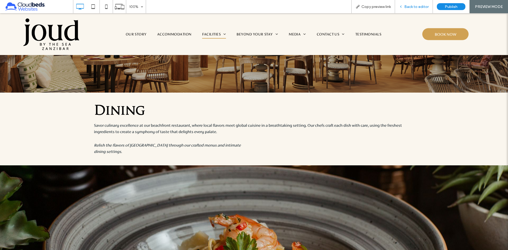
click at [414, 7] on span "Back to editor" at bounding box center [416, 6] width 24 height 4
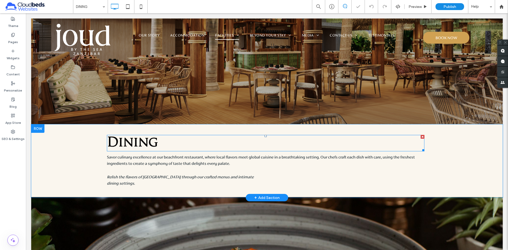
click at [271, 145] on h1 "Dining" at bounding box center [266, 143] width 318 height 15
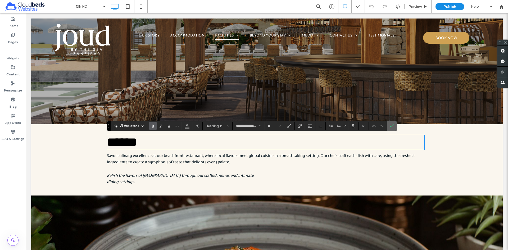
click at [391, 124] on icon "Confirm" at bounding box center [392, 126] width 4 height 4
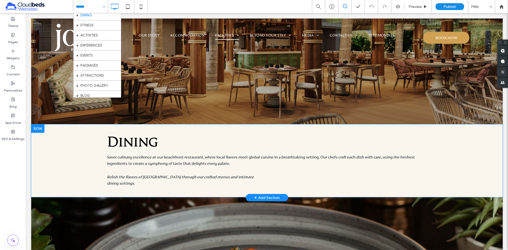
scroll to position [53, 0]
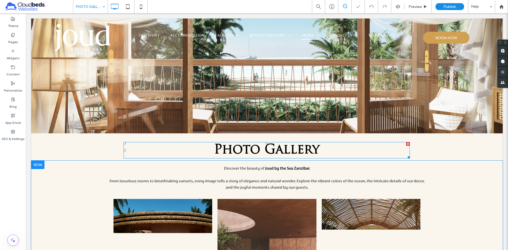
scroll to position [53, 0]
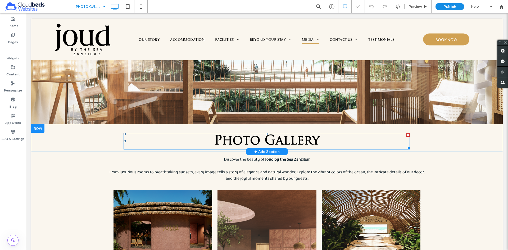
click at [281, 143] on span "Photo Gallery" at bounding box center [267, 141] width 106 height 13
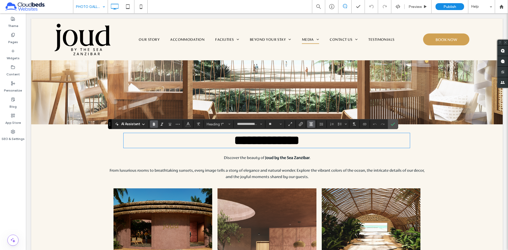
click at [311, 125] on use "Alignment" at bounding box center [311, 124] width 4 height 4
click at [315, 133] on icon "ui.textEditor.alignment.left" at bounding box center [315, 133] width 4 height 4
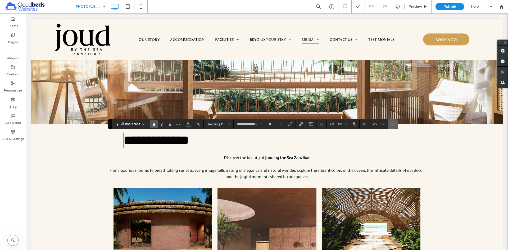
click at [392, 125] on icon "Confirm" at bounding box center [393, 124] width 4 height 4
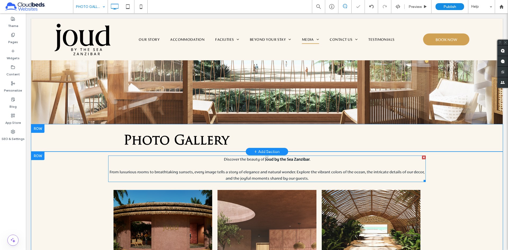
click at [250, 168] on p at bounding box center [267, 166] width 318 height 6
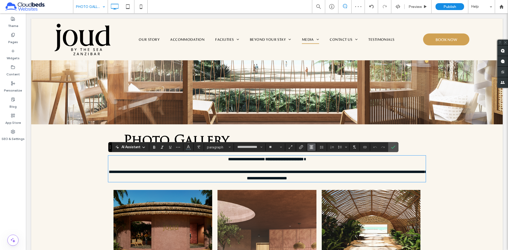
click at [310, 146] on icon "Alignment" at bounding box center [311, 147] width 4 height 4
click at [315, 156] on icon "ui.textEditor.alignment.left" at bounding box center [315, 156] width 4 height 4
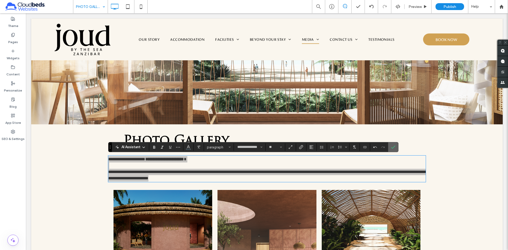
click at [395, 147] on icon "Confirm" at bounding box center [393, 147] width 4 height 4
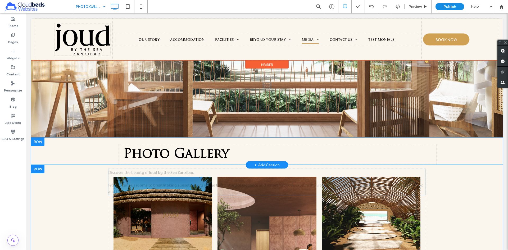
scroll to position [66, 0]
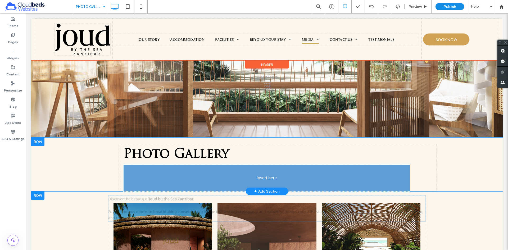
drag, startPoint x: 143, startPoint y: 171, endPoint x: 154, endPoint y: 177, distance: 12.4
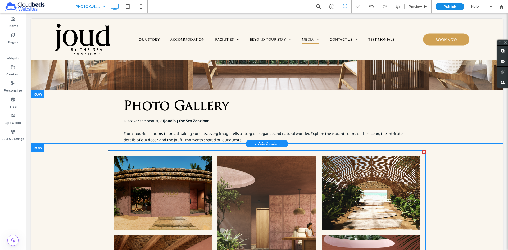
scroll to position [119, 0]
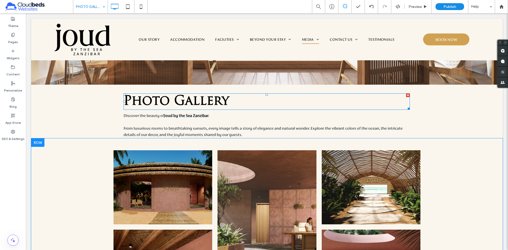
click at [273, 106] on h1 "Photo Gallery" at bounding box center [267, 101] width 286 height 15
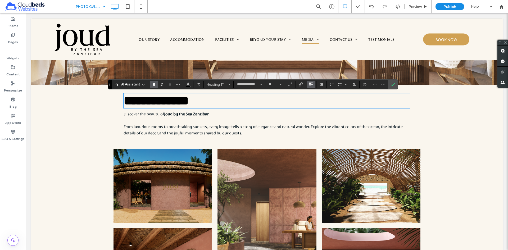
click at [313, 85] on icon "Alignment" at bounding box center [311, 84] width 4 height 4
click at [318, 101] on div "ui.textEditor.alignment.center" at bounding box center [316, 101] width 7 height 4
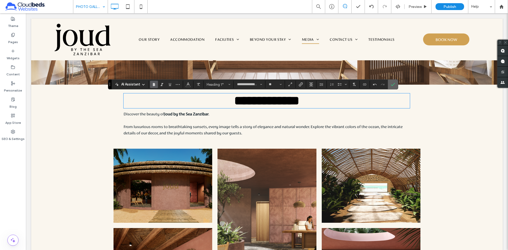
click at [393, 85] on icon "Confirm" at bounding box center [393, 84] width 4 height 4
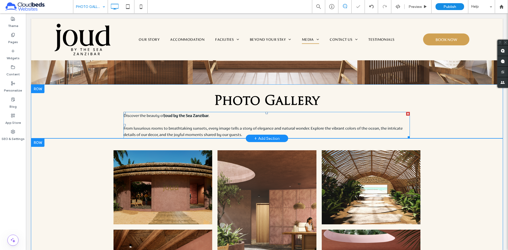
click at [287, 123] on p at bounding box center [267, 122] width 286 height 6
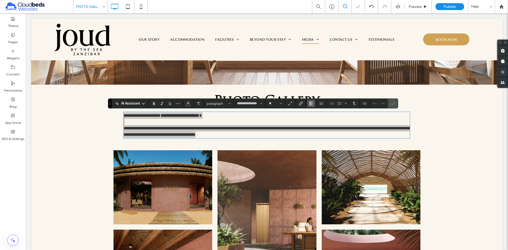
click at [313, 102] on icon "Alignment" at bounding box center [311, 103] width 4 height 4
click at [316, 118] on icon "ui.textEditor.alignment.center" at bounding box center [315, 120] width 4 height 4
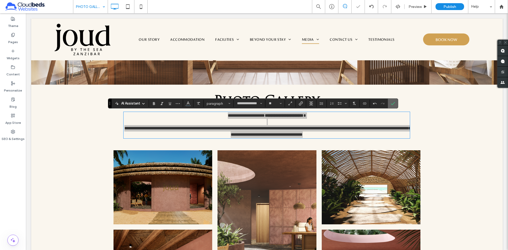
click at [393, 100] on span "Confirm" at bounding box center [392, 104] width 2 height 10
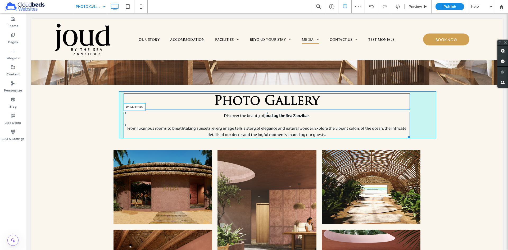
drag, startPoint x: 407, startPoint y: 136, endPoint x: 371, endPoint y: 136, distance: 35.5
click at [406, 136] on div at bounding box center [408, 136] width 4 height 4
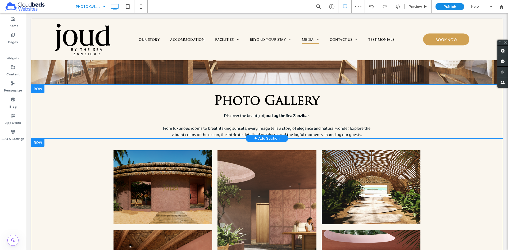
click at [105, 116] on div "Photo Gallery Discover the beauty of Joud by the Sea Zanzibar . From luxurious …" at bounding box center [267, 112] width 472 height 54
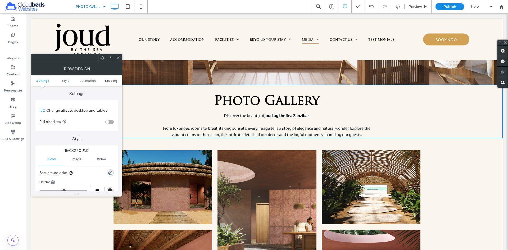
click at [112, 78] on ul "Settings Style Animation Spacing" at bounding box center [76, 80] width 91 height 11
click at [112, 82] on span "Spacing" at bounding box center [111, 81] width 12 height 4
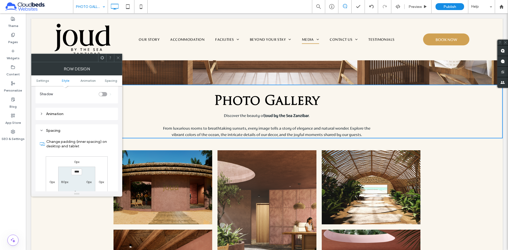
scroll to position [145, 0]
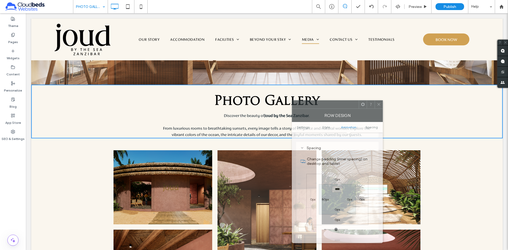
drag, startPoint x: 109, startPoint y: 62, endPoint x: 344, endPoint y: 115, distance: 241.3
click at [344, 101] on div at bounding box center [325, 105] width 67 height 8
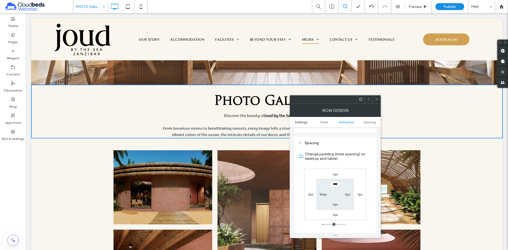
click at [304, 121] on span "Settings" at bounding box center [301, 122] width 13 height 4
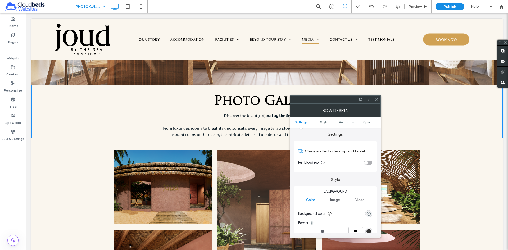
scroll to position [0, 0]
click at [371, 163] on div "toggle" at bounding box center [368, 163] width 8 height 4
click at [377, 100] on icon at bounding box center [377, 99] width 4 height 4
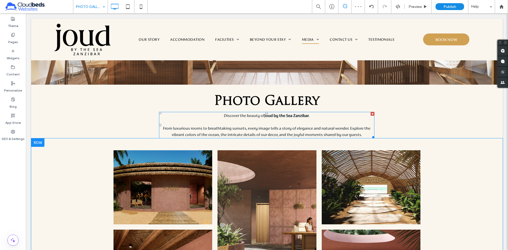
click at [254, 103] on span "Photo Gallery" at bounding box center [267, 101] width 106 height 13
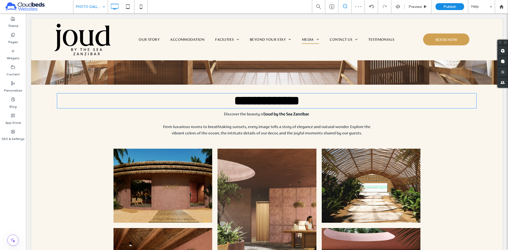
type input "**********"
type input "**"
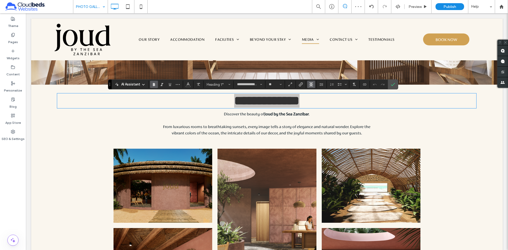
click at [313, 84] on use "Alignment" at bounding box center [311, 85] width 4 height 4
drag, startPoint x: 317, startPoint y: 92, endPoint x: 289, endPoint y: 78, distance: 31.4
click at [317, 92] on icon "ui.textEditor.alignment.left" at bounding box center [315, 93] width 4 height 4
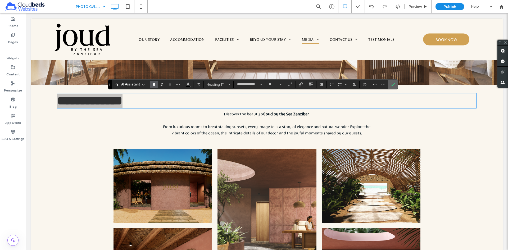
drag, startPoint x: 393, startPoint y: 85, endPoint x: 270, endPoint y: 101, distance: 123.5
click at [393, 85] on icon "Confirm" at bounding box center [393, 84] width 4 height 4
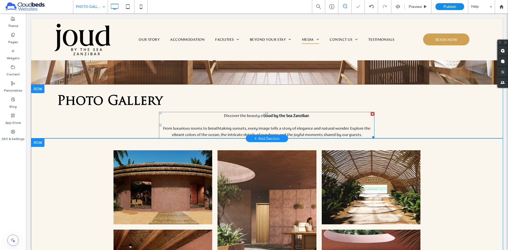
click at [288, 125] on p at bounding box center [266, 122] width 215 height 6
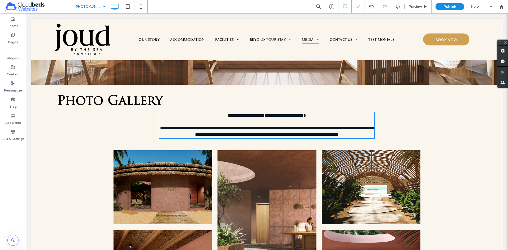
type input "**********"
type input "**"
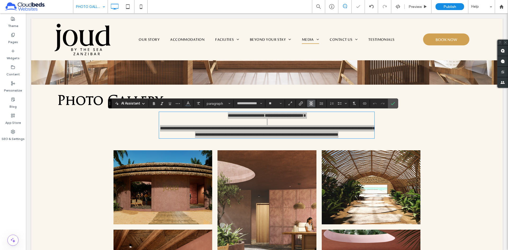
click at [309, 104] on icon "Alignment" at bounding box center [311, 103] width 4 height 4
drag, startPoint x: 314, startPoint y: 111, endPoint x: 324, endPoint y: 95, distance: 19.0
click at [314, 111] on use "ui.textEditor.alignment.left" at bounding box center [315, 112] width 4 height 4
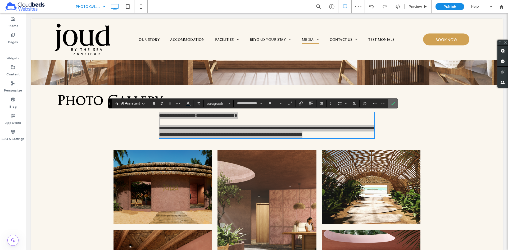
click at [394, 103] on use "Confirm" at bounding box center [393, 103] width 4 height 3
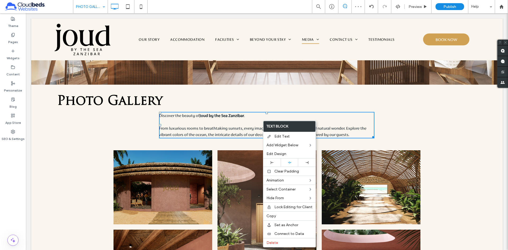
click at [270, 99] on h1 "Photo Gallery" at bounding box center [266, 101] width 419 height 15
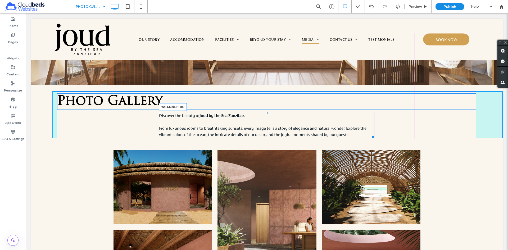
drag, startPoint x: 371, startPoint y: 137, endPoint x: 414, endPoint y: 136, distance: 42.7
click at [375, 136] on div at bounding box center [373, 136] width 4 height 4
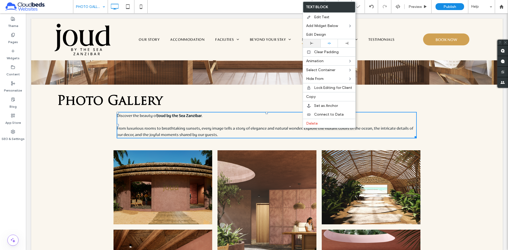
click at [313, 44] on icon at bounding box center [311, 43] width 3 height 3
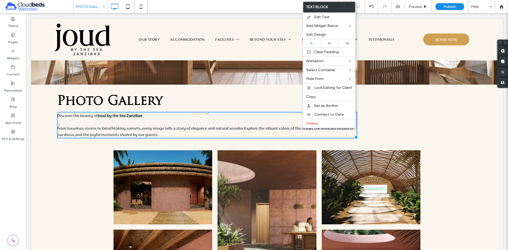
click at [229, 93] on div "Photo Gallery Discover the beauty of Joud by the Sea Zanzibar . From luxurious …" at bounding box center [277, 114] width 450 height 47
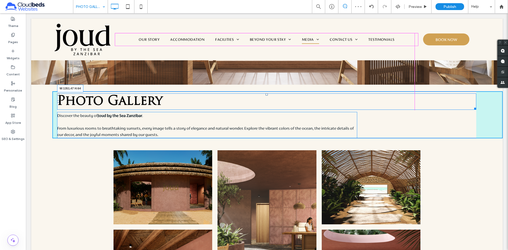
drag, startPoint x: 472, startPoint y: 109, endPoint x: 384, endPoint y: 109, distance: 87.6
click at [472, 109] on div at bounding box center [474, 108] width 4 height 4
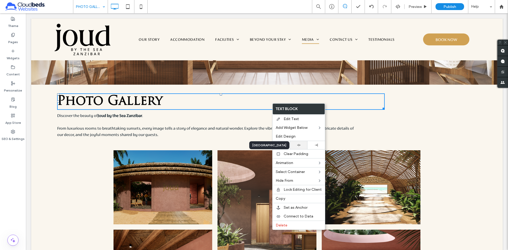
click at [300, 146] on icon at bounding box center [298, 144] width 3 height 3
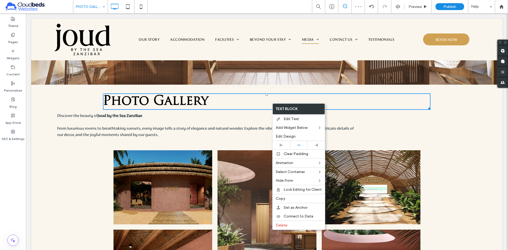
click at [235, 100] on h1 "Photo Gallery" at bounding box center [267, 101] width 328 height 15
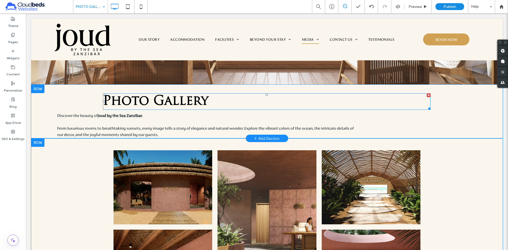
click at [210, 101] on h1 "Photo Gallery" at bounding box center [267, 101] width 328 height 15
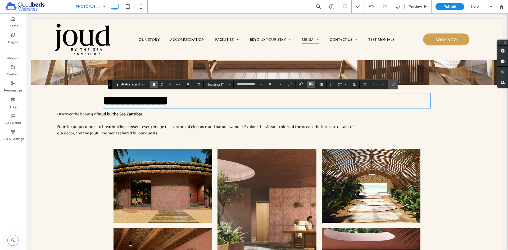
click at [310, 86] on icon "Alignment" at bounding box center [311, 84] width 4 height 4
click at [316, 100] on icon "ui.textEditor.alignment.center" at bounding box center [315, 101] width 4 height 4
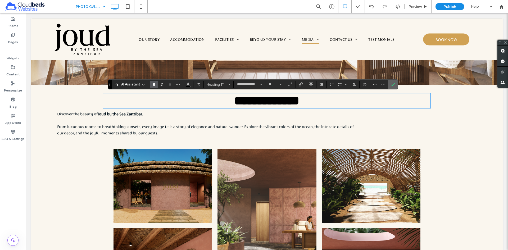
click at [395, 84] on icon "Confirm" at bounding box center [393, 84] width 4 height 4
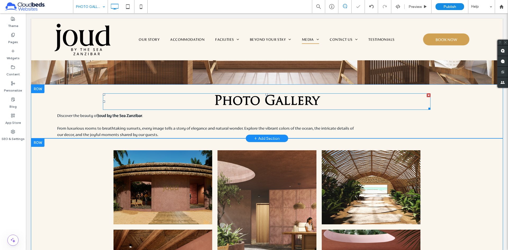
click at [278, 103] on span "Photo Gallery" at bounding box center [267, 101] width 106 height 13
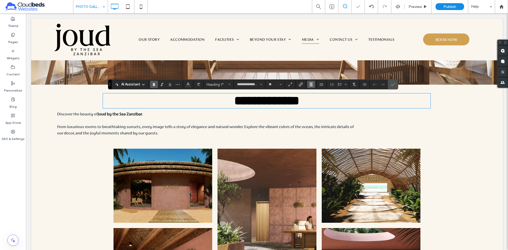
click at [309, 83] on use "Alignment" at bounding box center [311, 85] width 4 height 4
click at [317, 93] on icon "ui.textEditor.alignment.left" at bounding box center [315, 93] width 4 height 4
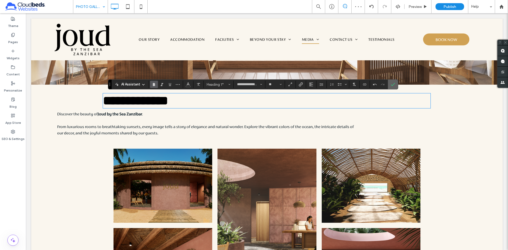
drag, startPoint x: 394, startPoint y: 85, endPoint x: 342, endPoint y: 72, distance: 53.9
click at [394, 85] on icon "Confirm" at bounding box center [393, 84] width 4 height 4
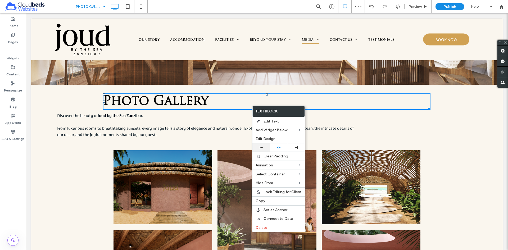
click at [263, 147] on icon at bounding box center [261, 147] width 3 height 3
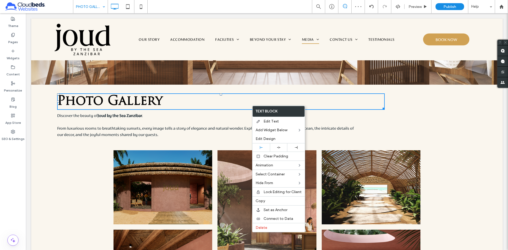
click at [201, 109] on h1 "Photo Gallery" at bounding box center [221, 101] width 328 height 15
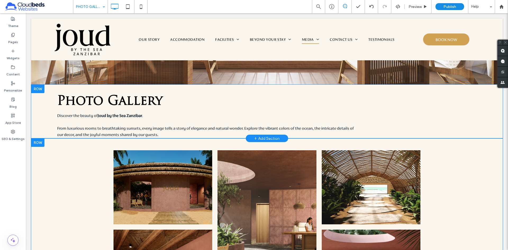
click at [356, 136] on div "Photo Gallery Discover the beauty of Joud by the Sea Zanzibar . From luxurious …" at bounding box center [277, 114] width 450 height 47
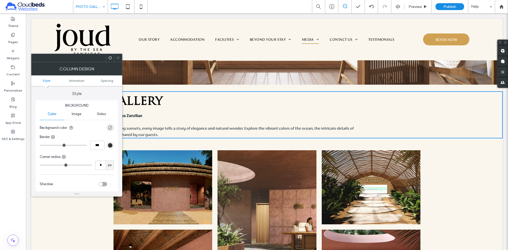
drag, startPoint x: 120, startPoint y: 58, endPoint x: 114, endPoint y: 92, distance: 34.9
click at [120, 58] on icon at bounding box center [118, 58] width 4 height 4
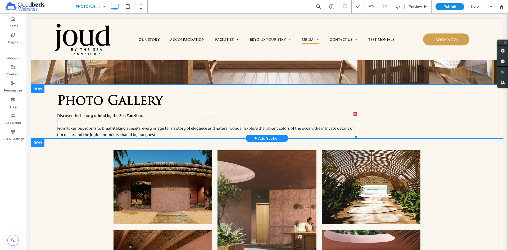
click at [141, 122] on p at bounding box center [207, 122] width 300 height 6
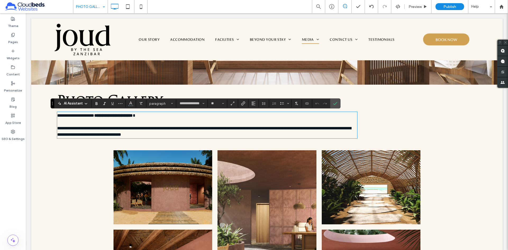
click at [134, 123] on p at bounding box center [207, 122] width 300 height 6
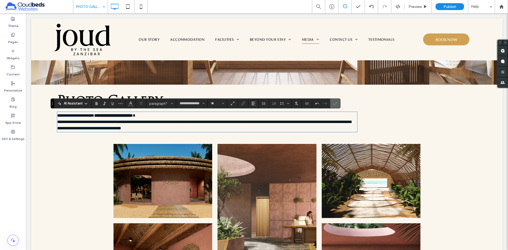
click at [336, 101] on icon "Confirm" at bounding box center [335, 103] width 4 height 4
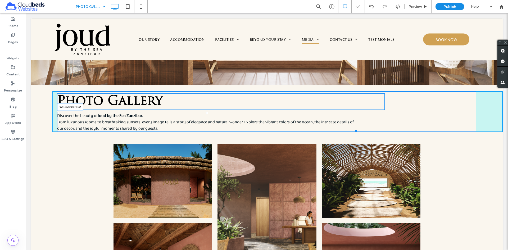
drag, startPoint x: 357, startPoint y: 130, endPoint x: 473, endPoint y: 150, distance: 117.5
click at [468, 128] on div "Click To Paste Row + Add Section Photo Gallery Discover the beauty of Joud by t…" at bounding box center [267, 131] width 472 height 464
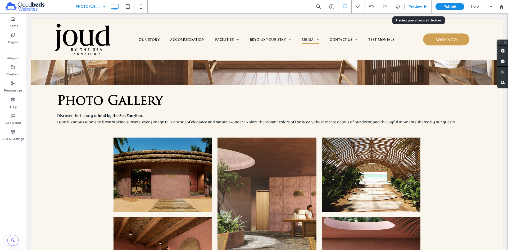
click at [422, 5] on span "Preview" at bounding box center [415, 6] width 13 height 4
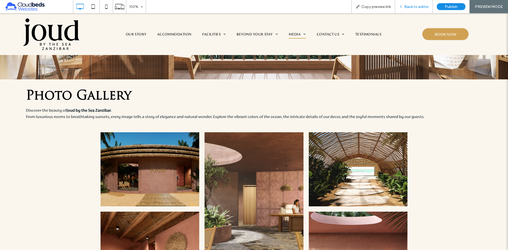
click at [416, 11] on div "Back to editor" at bounding box center [414, 6] width 38 height 13
click at [412, 9] on div "Back to editor" at bounding box center [414, 6] width 38 height 13
click at [412, 6] on span "Back to editor" at bounding box center [416, 6] width 24 height 4
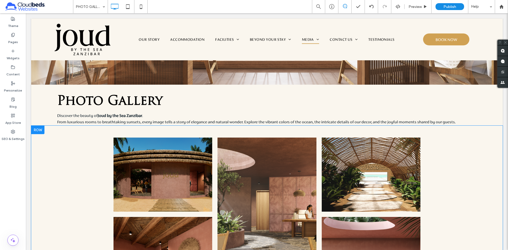
click at [479, 153] on div "Button Button Button Button Button Button Button Button Button Button Button Bu…" at bounding box center [267, 241] width 472 height 231
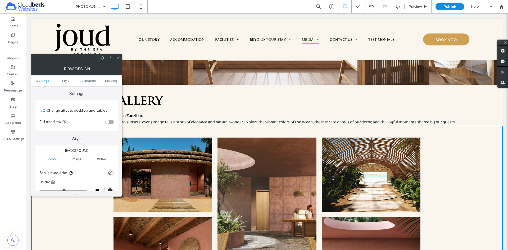
click at [109, 122] on div "toggle" at bounding box center [108, 122] width 4 height 4
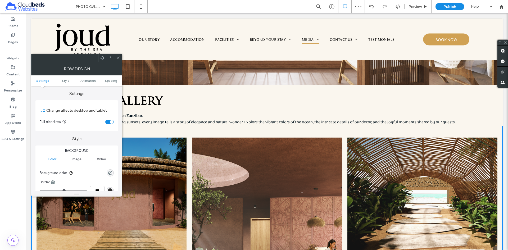
click at [119, 56] on icon at bounding box center [118, 58] width 4 height 4
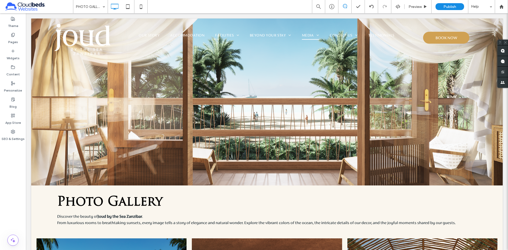
scroll to position [63, 0]
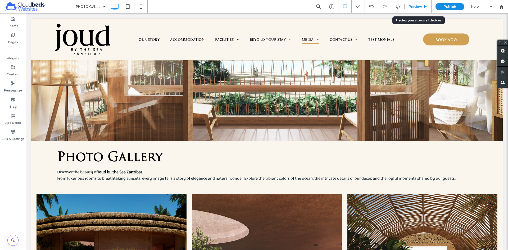
click at [424, 5] on icon at bounding box center [425, 7] width 4 height 4
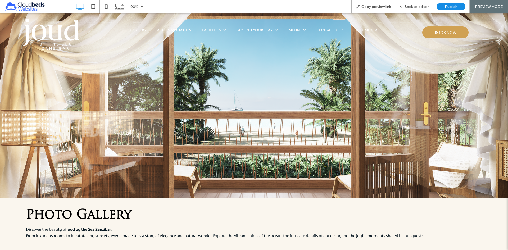
click at [61, 34] on img at bounding box center [51, 34] width 56 height 31
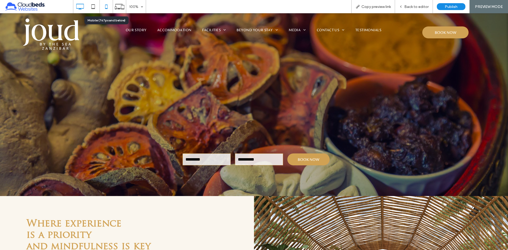
click at [107, 9] on icon at bounding box center [106, 6] width 11 height 11
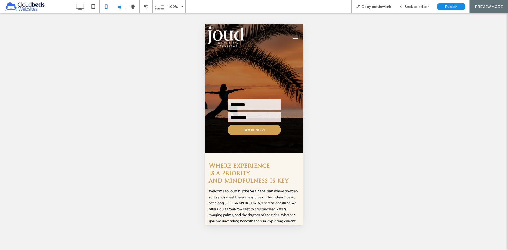
click at [292, 38] on span "menu" at bounding box center [295, 38] width 6 height 1
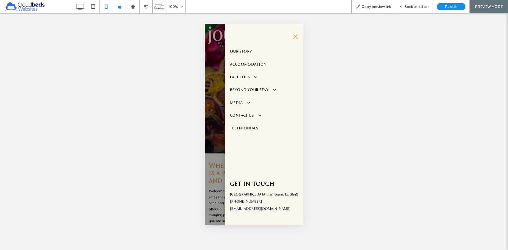
click at [294, 37] on span "menu" at bounding box center [295, 37] width 6 height 1
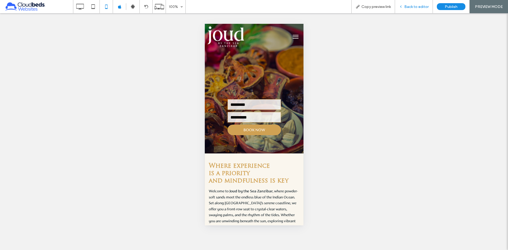
click at [414, 5] on span "Back to editor" at bounding box center [416, 6] width 24 height 4
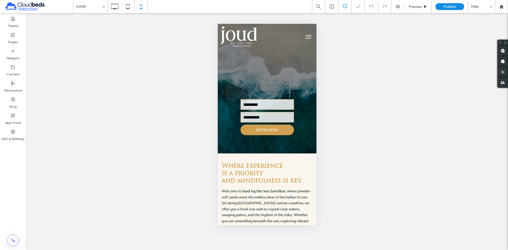
click at [303, 38] on button "menu" at bounding box center [308, 36] width 11 height 11
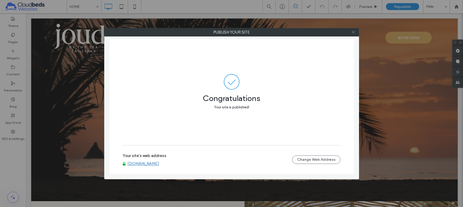
click at [355, 33] on icon at bounding box center [353, 32] width 4 height 4
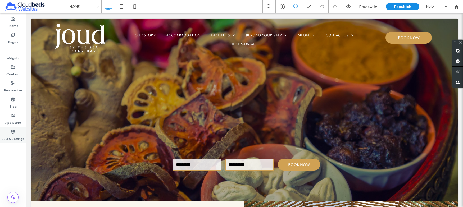
click at [15, 138] on label "SEO & Settings" at bounding box center [13, 137] width 23 height 7
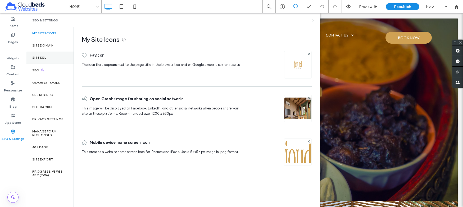
click at [55, 57] on div "Site SSL" at bounding box center [50, 58] width 48 height 12
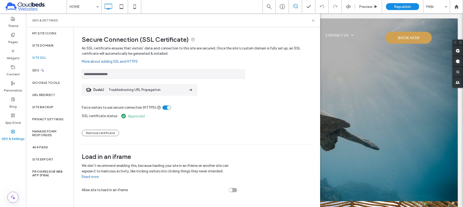
click at [127, 75] on input "**********" at bounding box center [163, 74] width 163 height 9
click at [116, 75] on input "**********" at bounding box center [163, 74] width 163 height 9
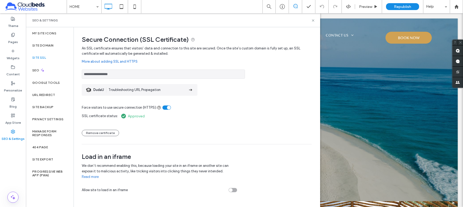
drag, startPoint x: 127, startPoint y: 75, endPoint x: 79, endPoint y: 74, distance: 47.7
click at [79, 74] on div "**********" at bounding box center [195, 112] width 242 height 170
drag, startPoint x: 82, startPoint y: 117, endPoint x: 145, endPoint y: 118, distance: 63.3
click at [145, 118] on div "SSL certificate status: Approved Remove certificate" at bounding box center [197, 123] width 230 height 26
click at [158, 116] on div "SSL certificate status: Approved Remove certificate" at bounding box center [197, 123] width 230 height 26
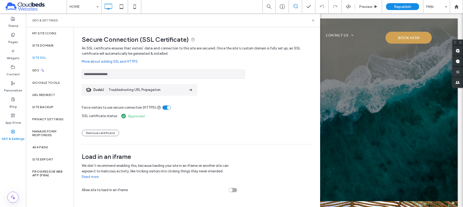
click at [135, 75] on input "**********" at bounding box center [163, 74] width 163 height 9
click at [136, 77] on input "**********" at bounding box center [163, 74] width 163 height 9
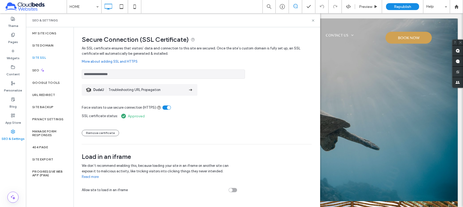
drag, startPoint x: 118, startPoint y: 74, endPoint x: 80, endPoint y: 74, distance: 38.1
click at [80, 74] on div "**********" at bounding box center [195, 112] width 242 height 170
